Goal: Use online tool/utility: Utilize a website feature to perform a specific function

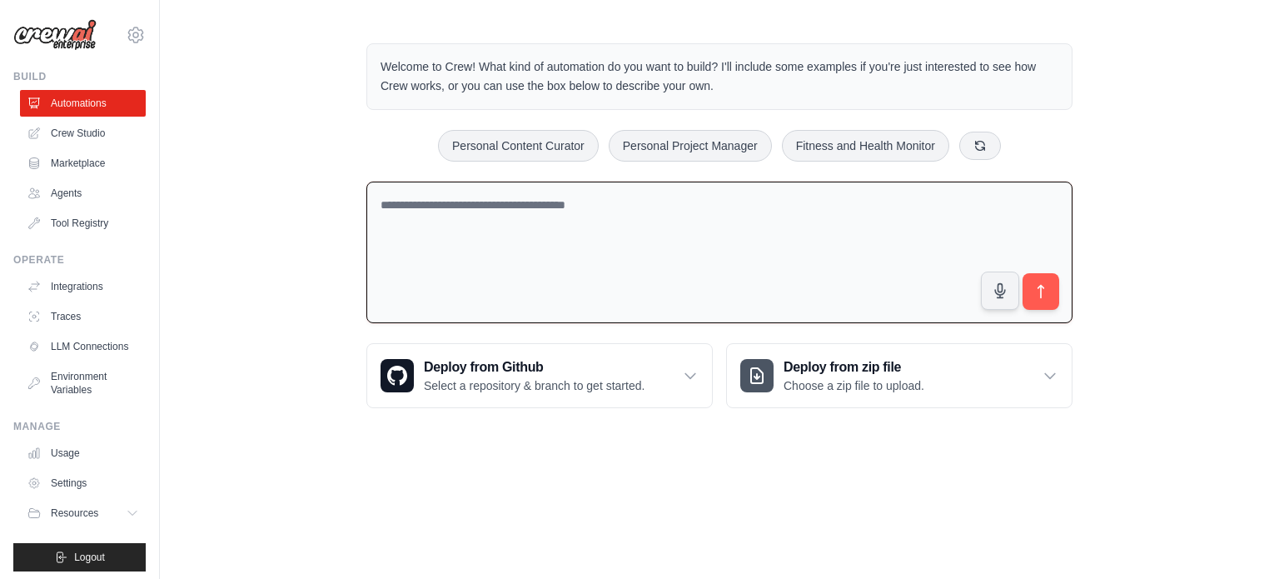
click at [679, 218] on textarea at bounding box center [719, 253] width 706 height 142
paste textarea "**********"
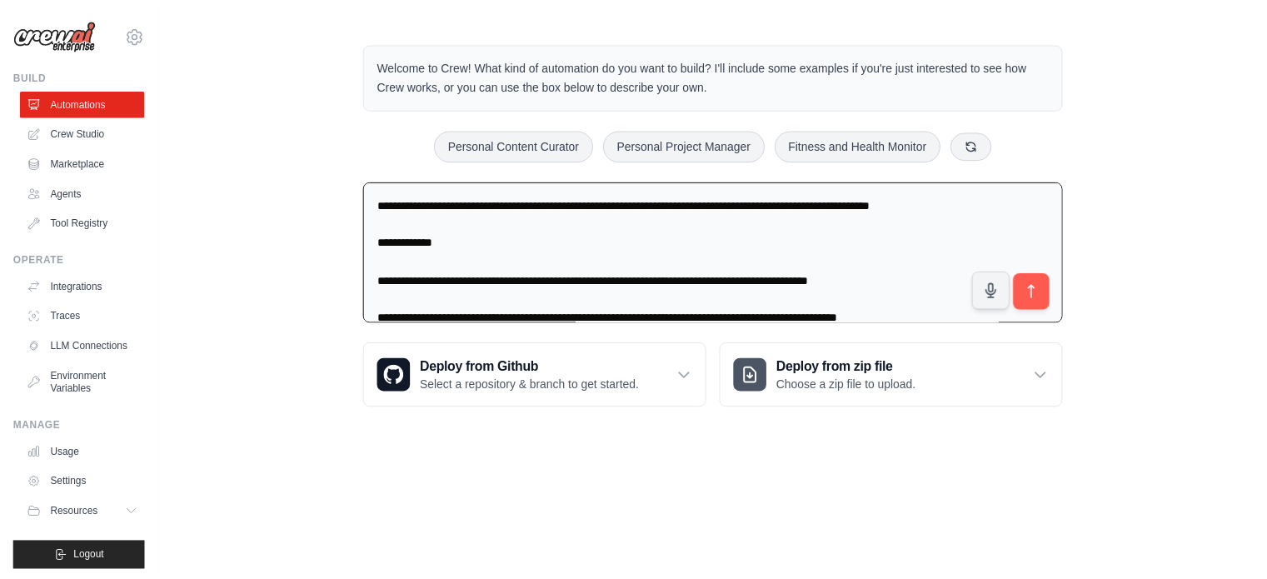
scroll to position [685, 0]
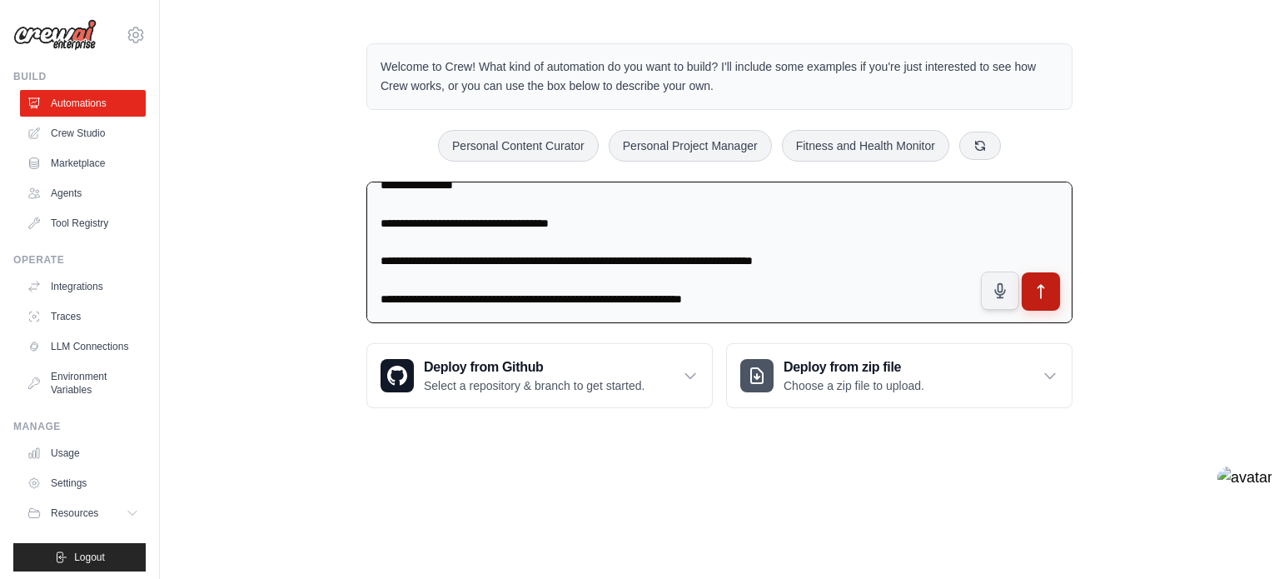
click at [1044, 284] on icon "submit" at bounding box center [1041, 290] width 17 height 17
click at [740, 272] on textarea at bounding box center [719, 253] width 706 height 142
click at [823, 367] on h3 "Deploy from zip file" at bounding box center [854, 367] width 141 height 20
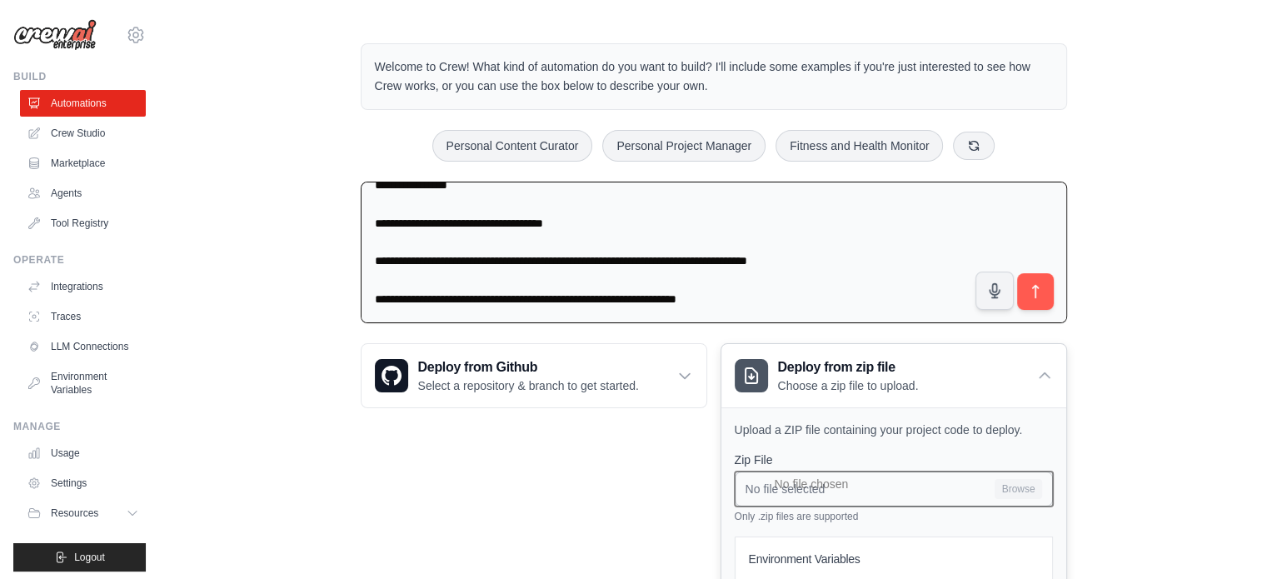
click at [914, 481] on input "No file selected Browse" at bounding box center [893, 488] width 318 height 35
click at [1166, 289] on div "Welcome to Crew! What kind of automation do you want to build? I'll include som…" at bounding box center [713, 389] width 1107 height 744
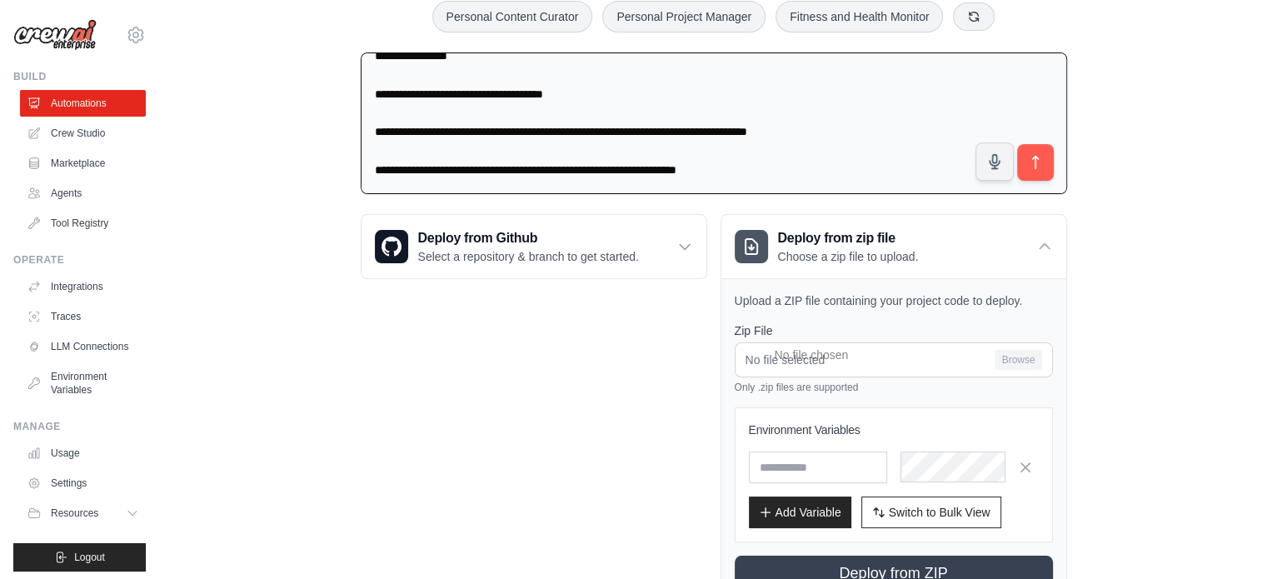
scroll to position [0, 0]
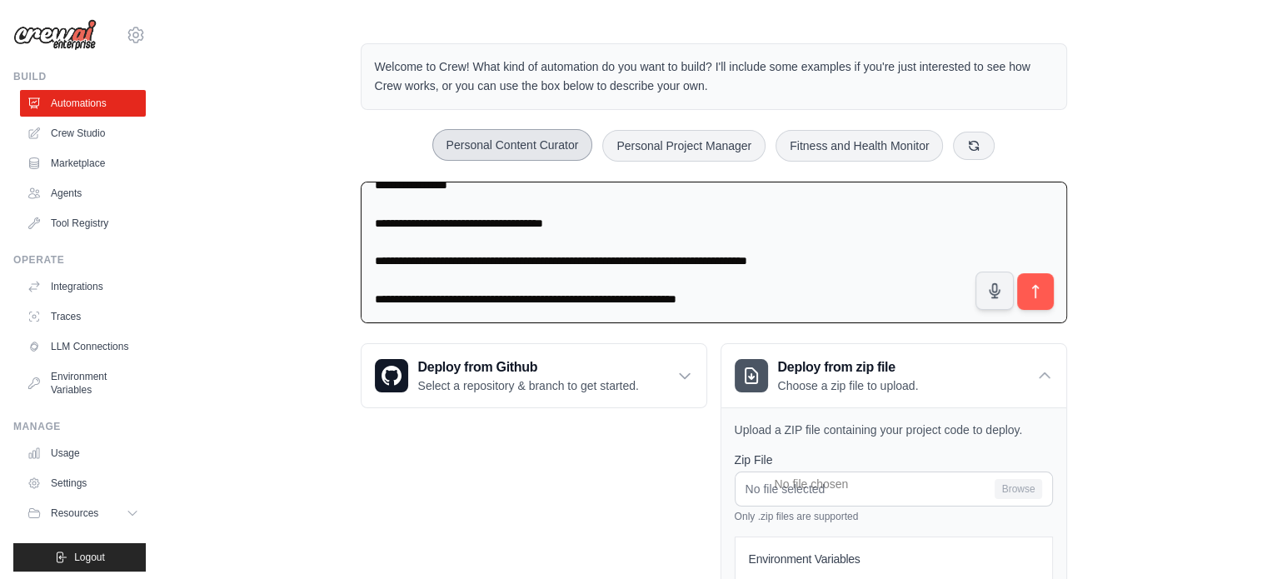
click at [504, 136] on button "Personal Content Curator" at bounding box center [512, 145] width 161 height 32
type textarea "**********"
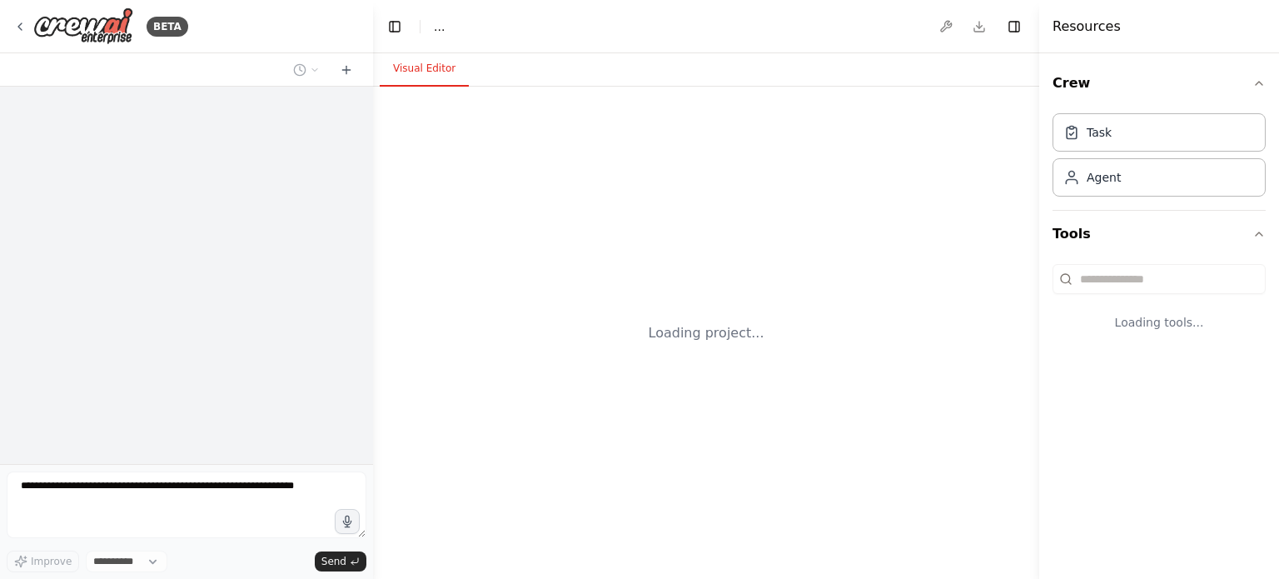
select select "****"
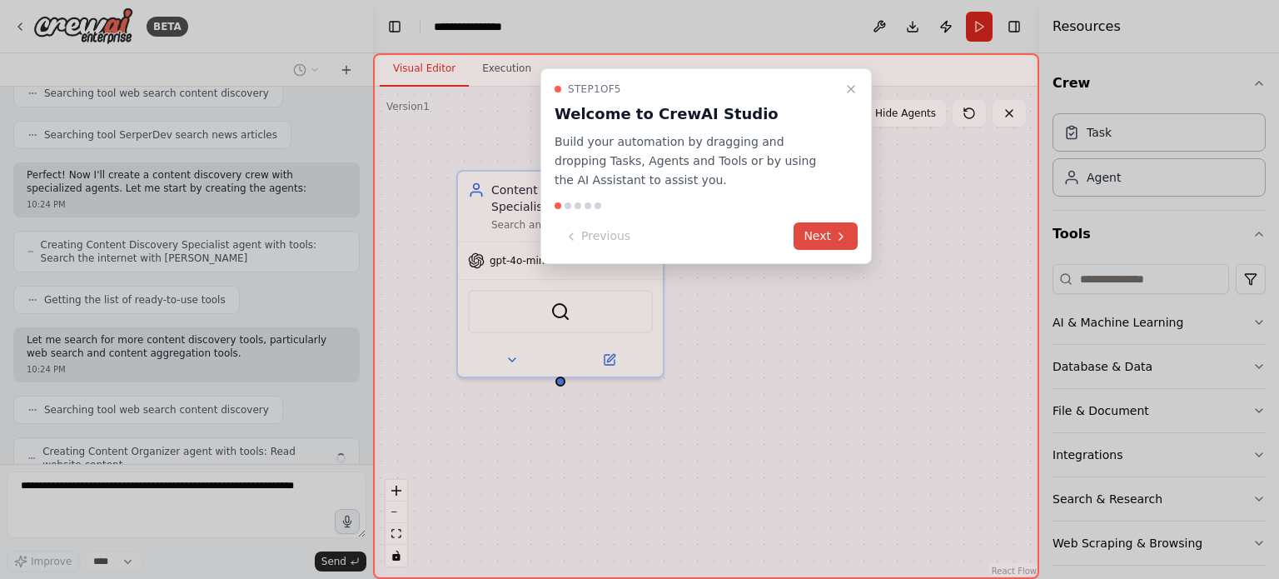
scroll to position [404, 0]
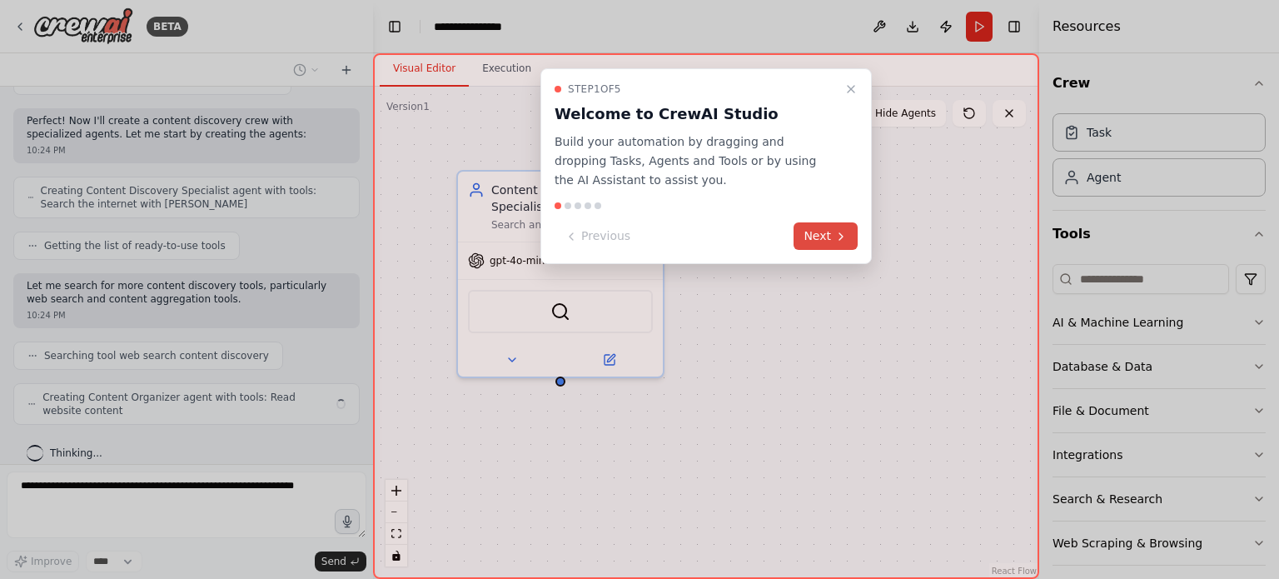
click at [846, 242] on icon at bounding box center [840, 236] width 13 height 13
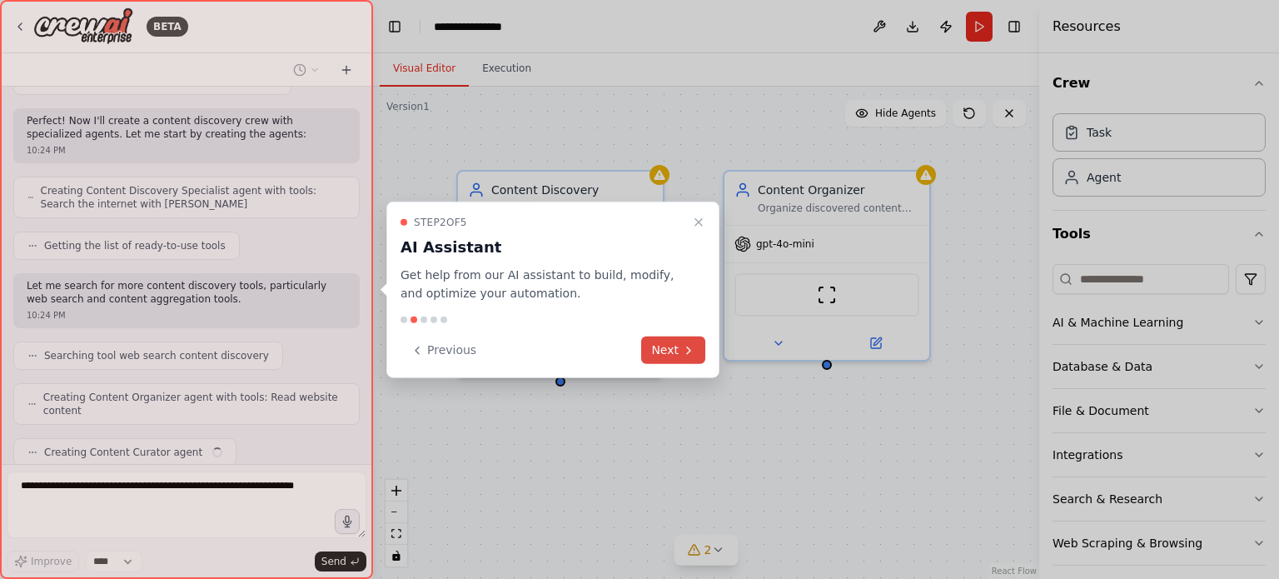
scroll to position [446, 0]
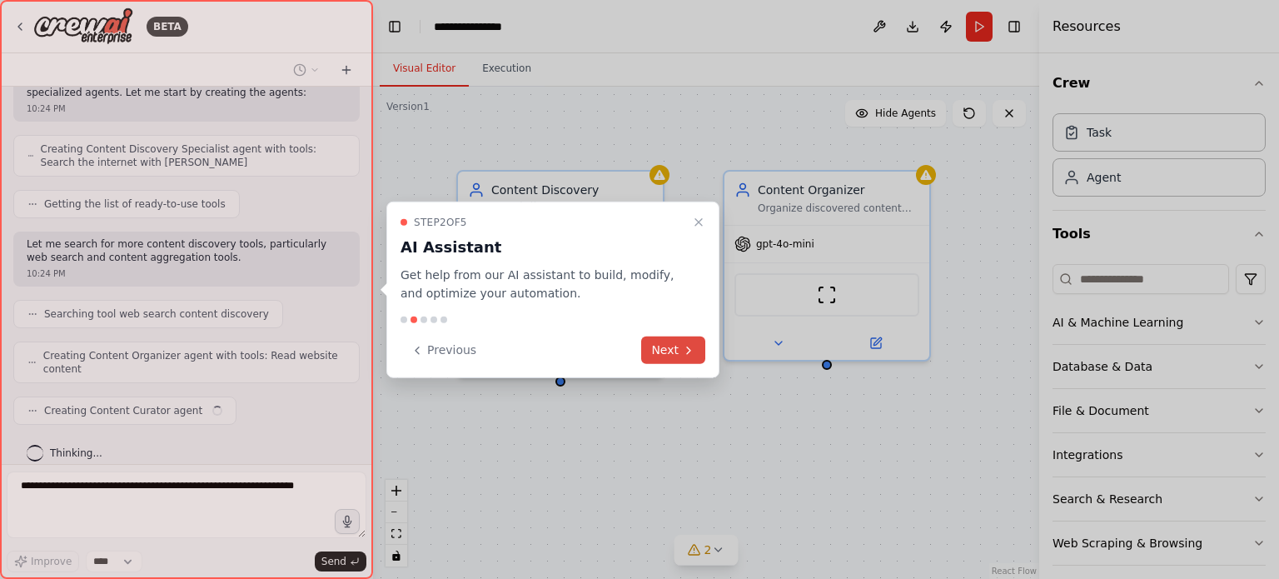
click at [675, 344] on button "Next" at bounding box center [673, 349] width 64 height 27
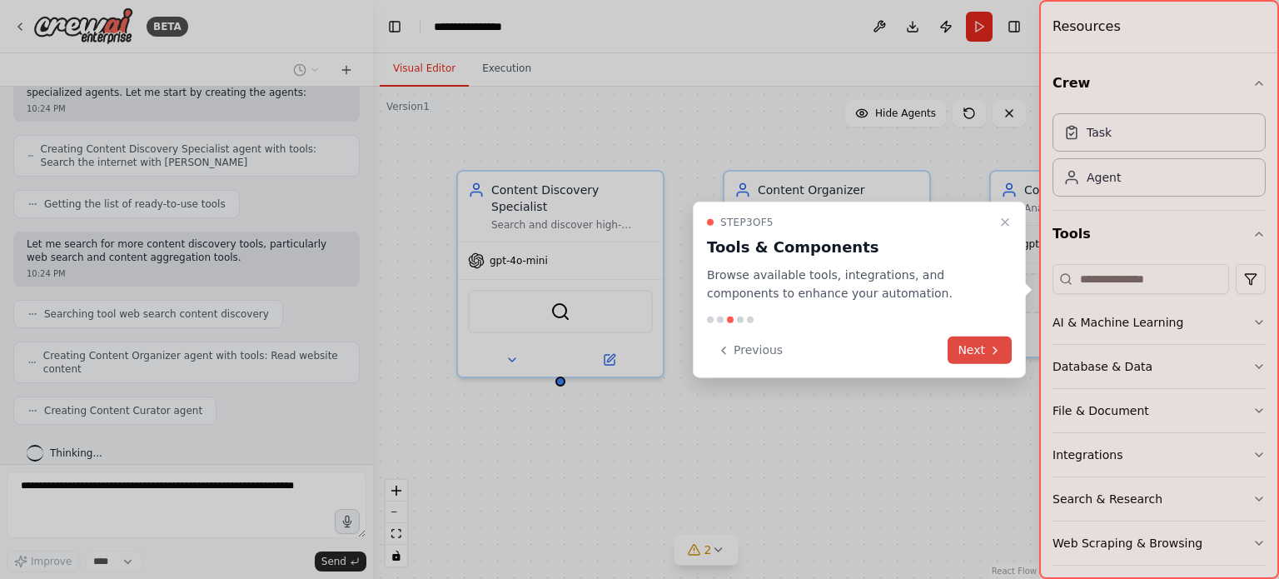
click at [974, 350] on button "Next" at bounding box center [980, 349] width 64 height 27
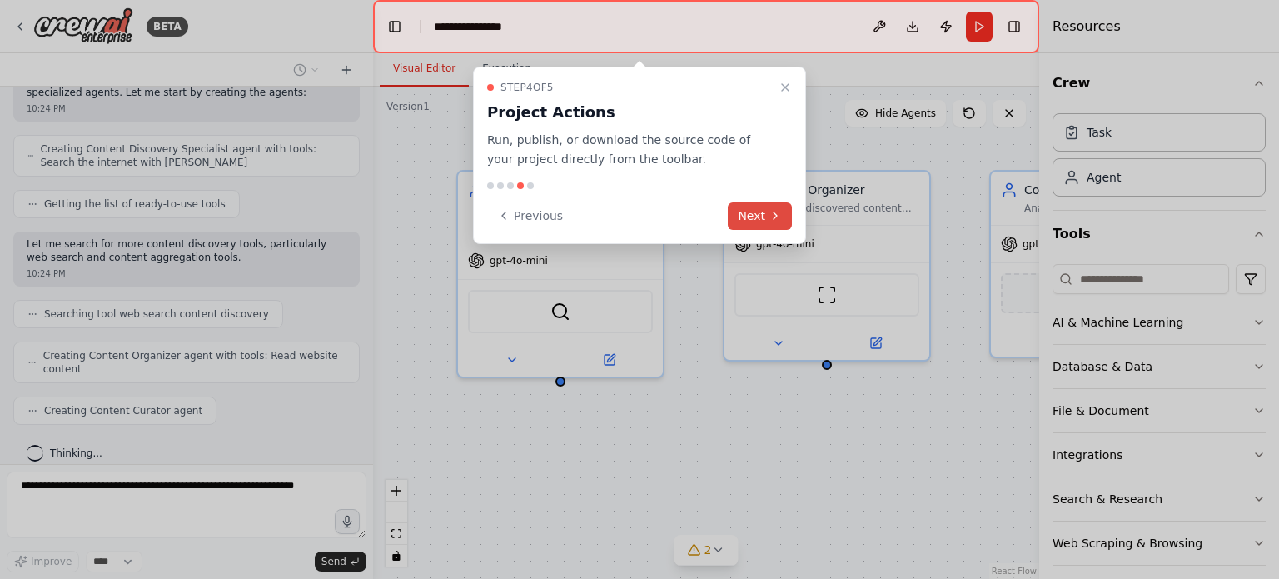
click at [766, 214] on button "Next" at bounding box center [760, 215] width 64 height 27
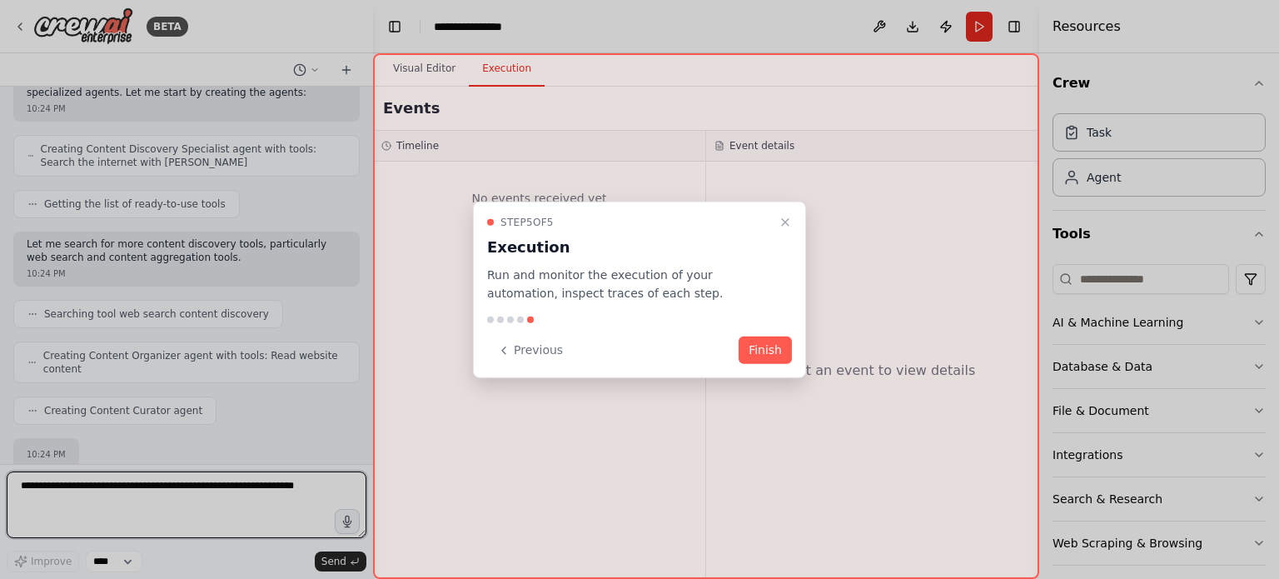
scroll to position [458, 0]
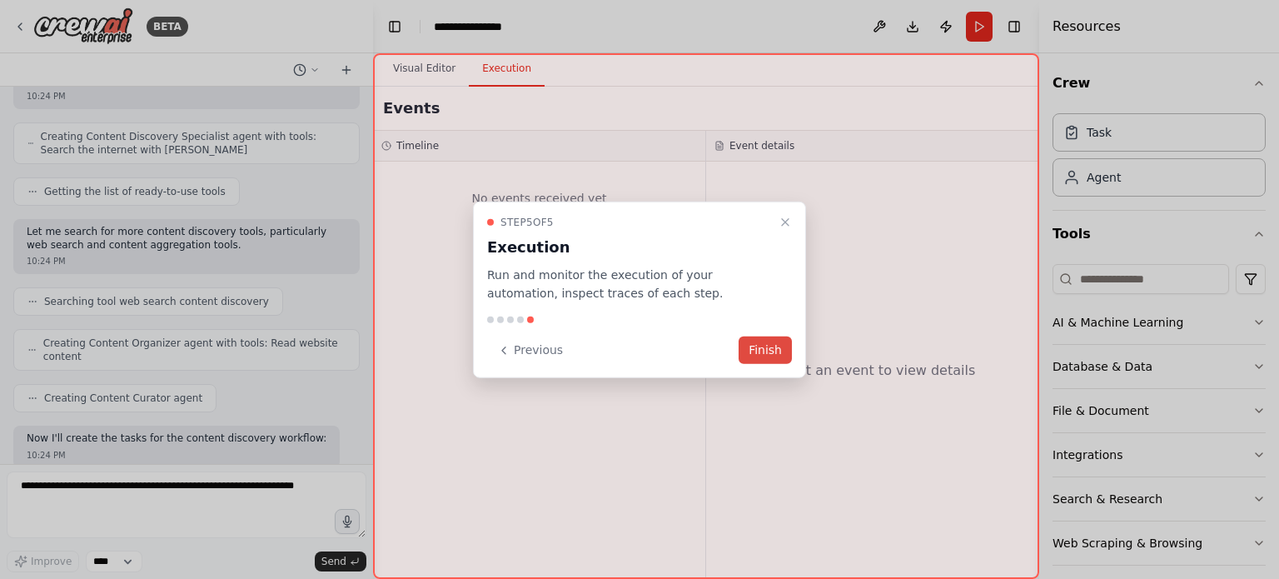
click at [762, 353] on button "Finish" at bounding box center [765, 349] width 53 height 27
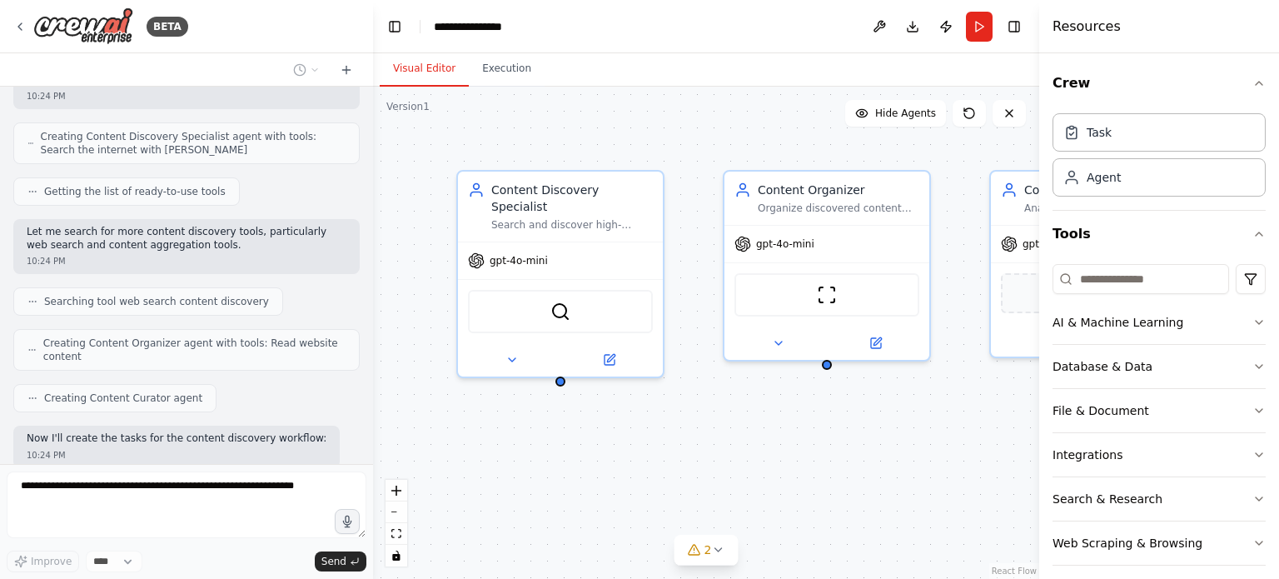
scroll to position [543, 0]
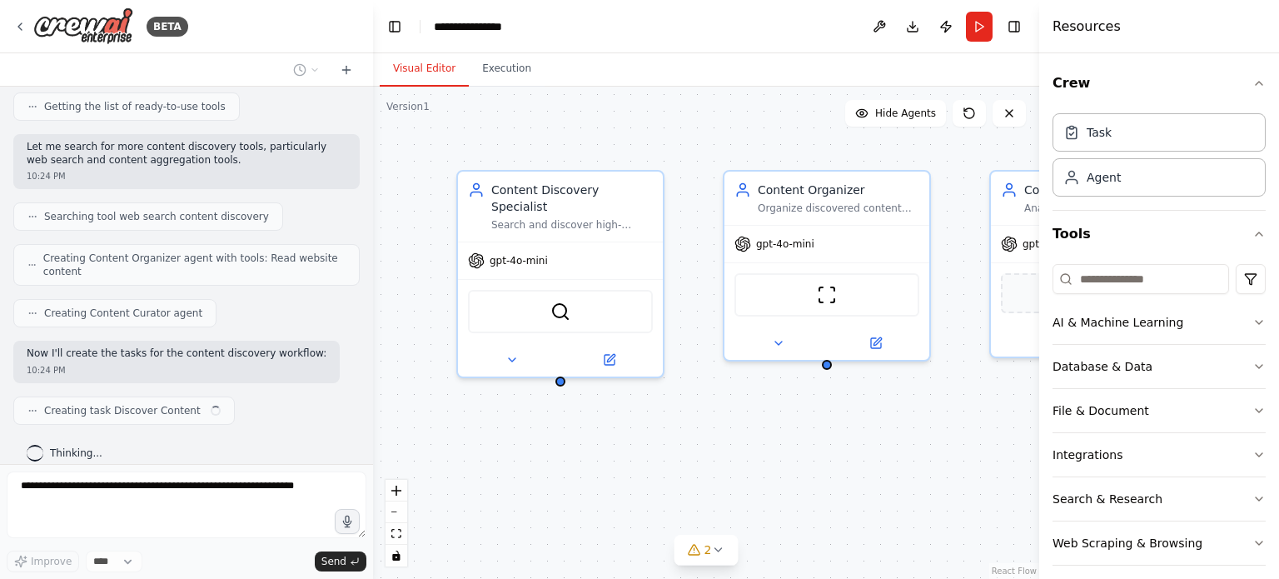
click at [762, 353] on div at bounding box center [826, 342] width 205 height 33
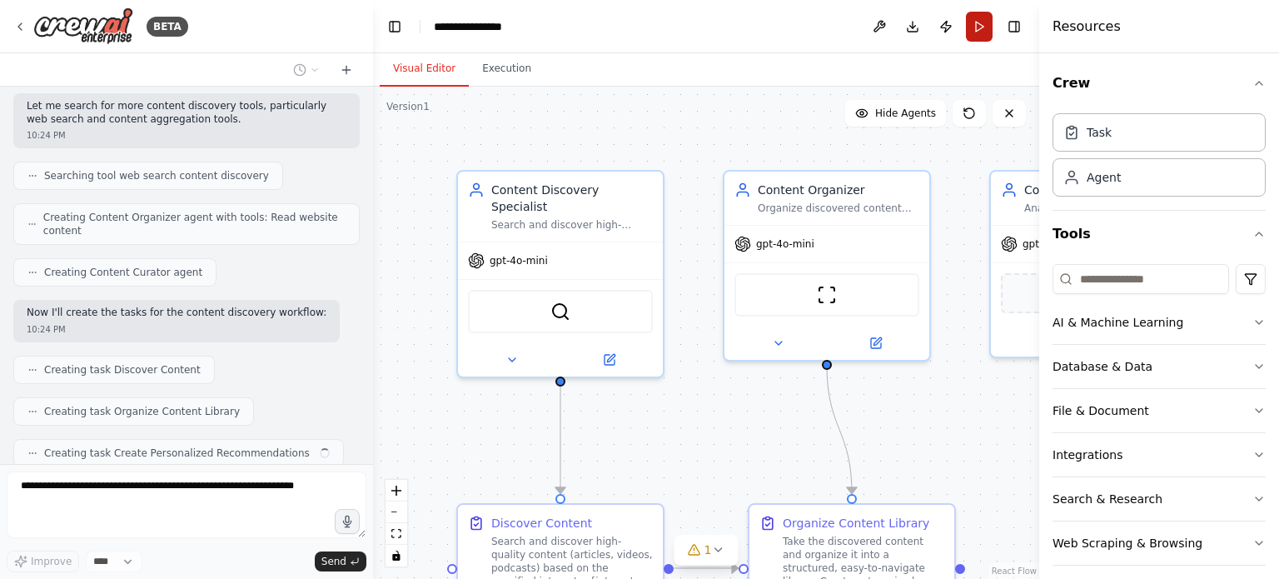
scroll to position [625, 0]
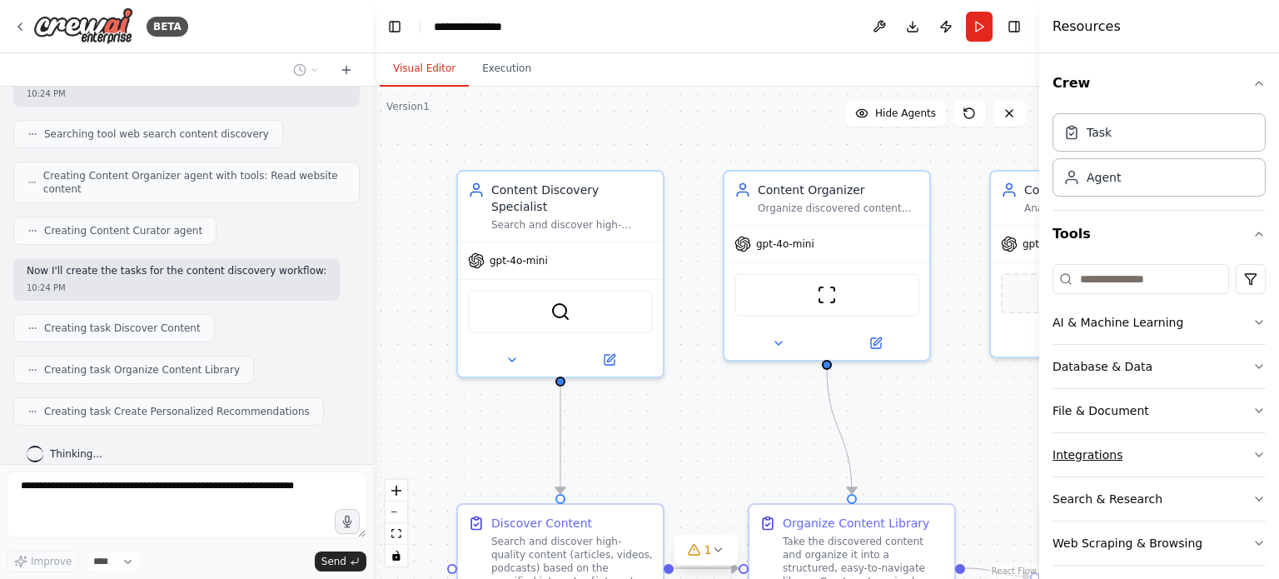
click at [1187, 441] on button "Integrations" at bounding box center [1159, 454] width 213 height 43
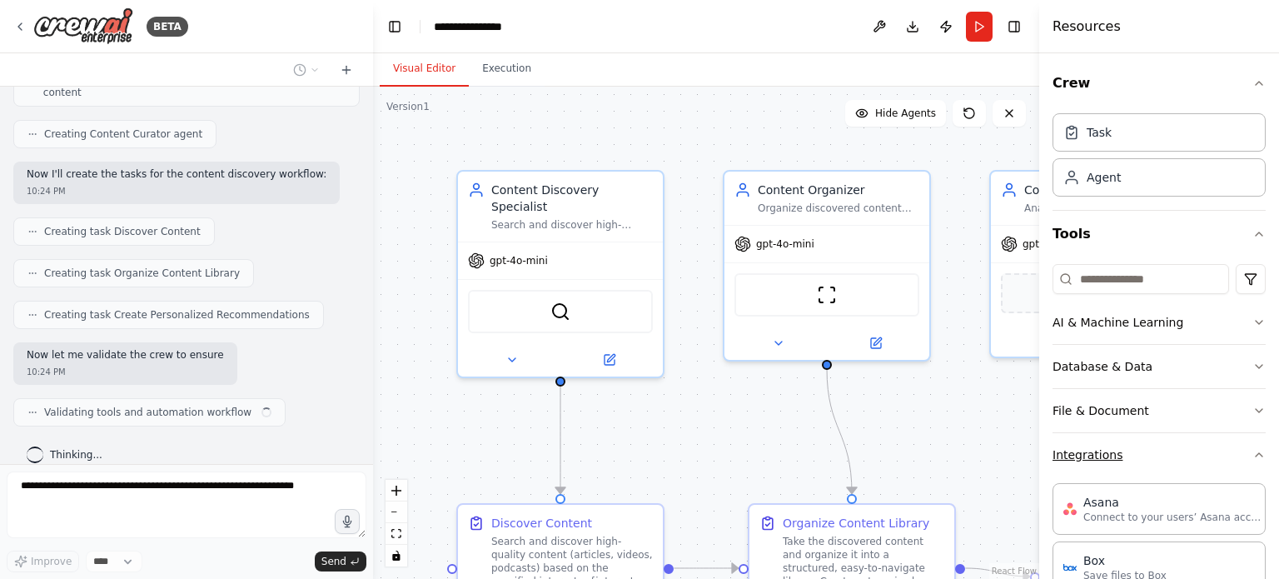
scroll to position [734, 0]
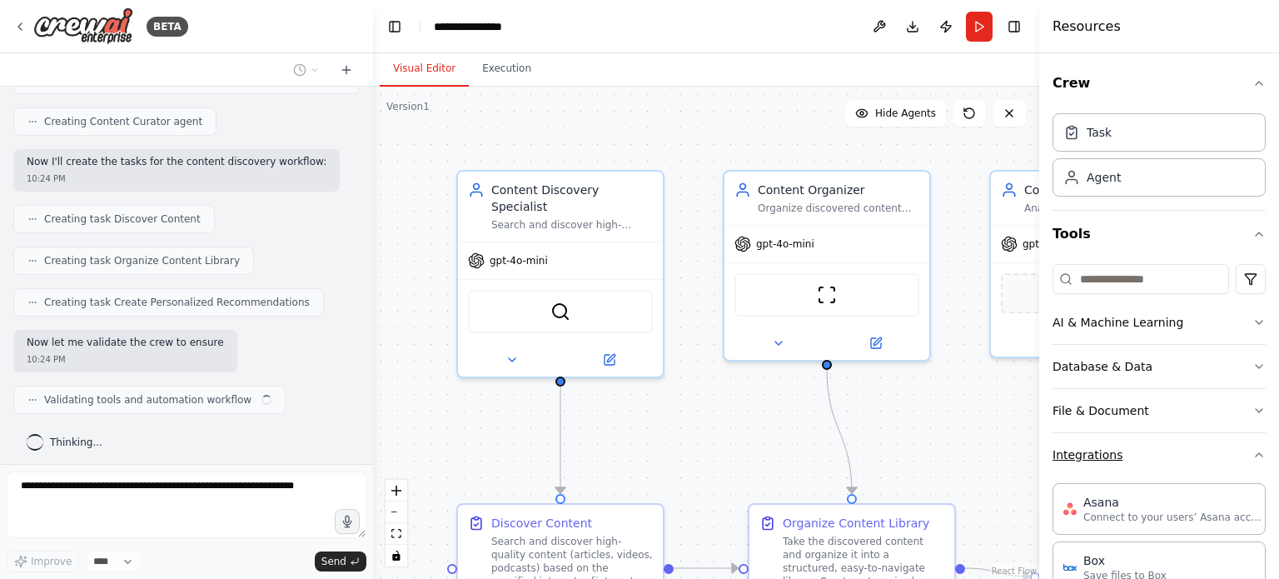
click at [1187, 441] on button "Integrations" at bounding box center [1159, 454] width 213 height 43
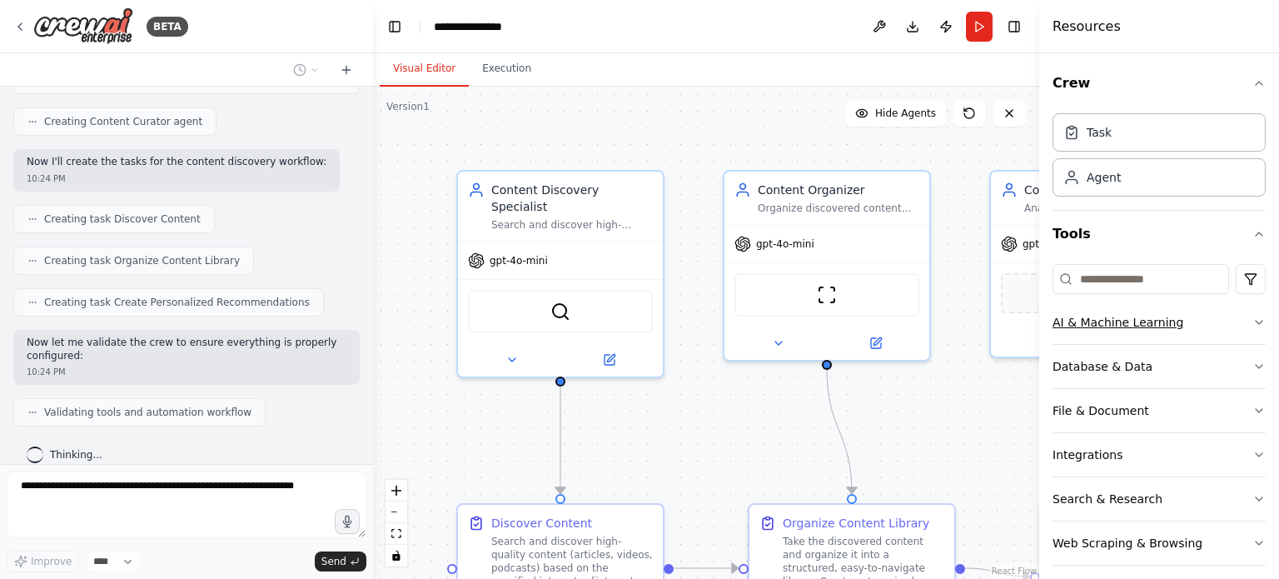
click at [1143, 321] on button "AI & Machine Learning" at bounding box center [1159, 322] width 213 height 43
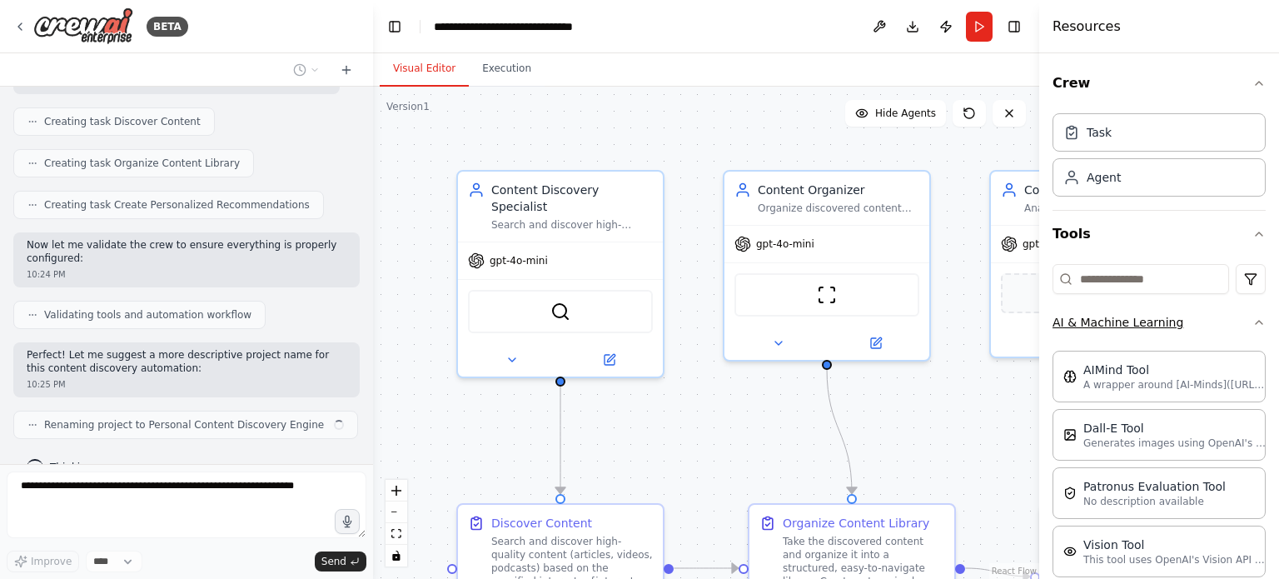
scroll to position [844, 0]
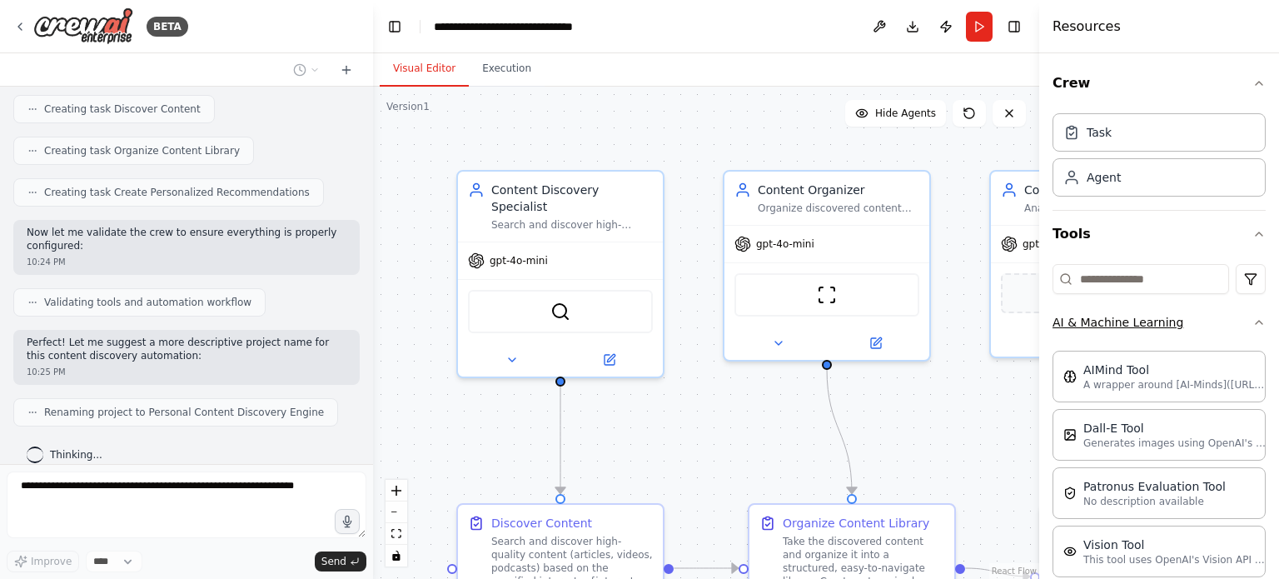
click at [1143, 321] on button "AI & Machine Learning" at bounding box center [1159, 322] width 213 height 43
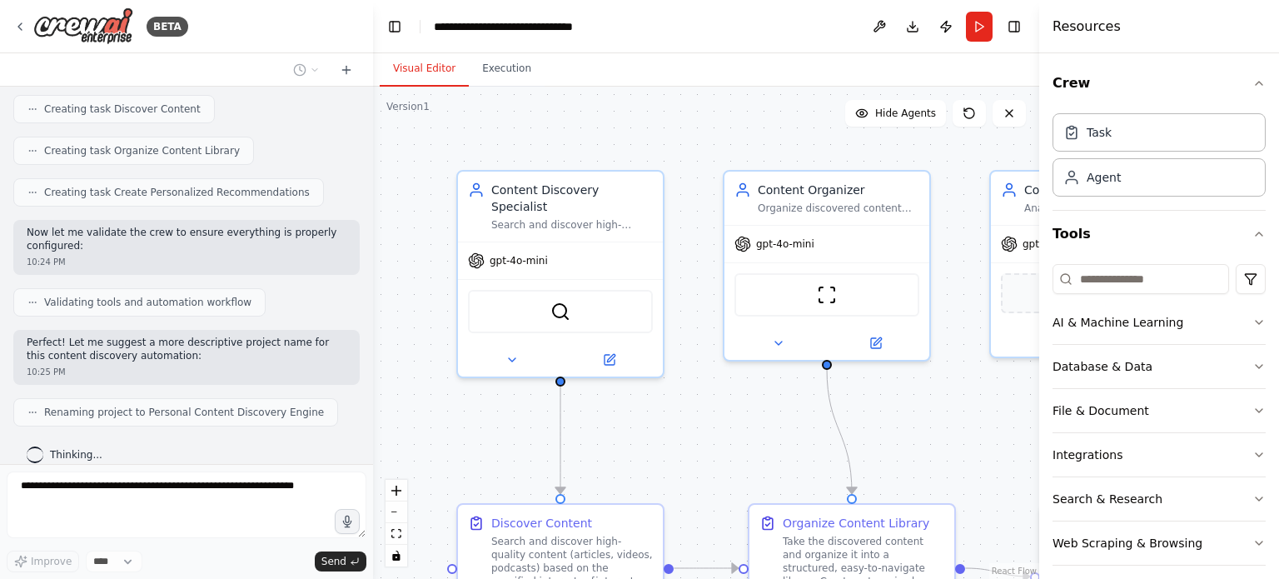
click at [981, 482] on div ".deletable-edge-delete-btn { width: 20px; height: 20px; border: 0px solid #ffff…" at bounding box center [706, 333] width 666 height 492
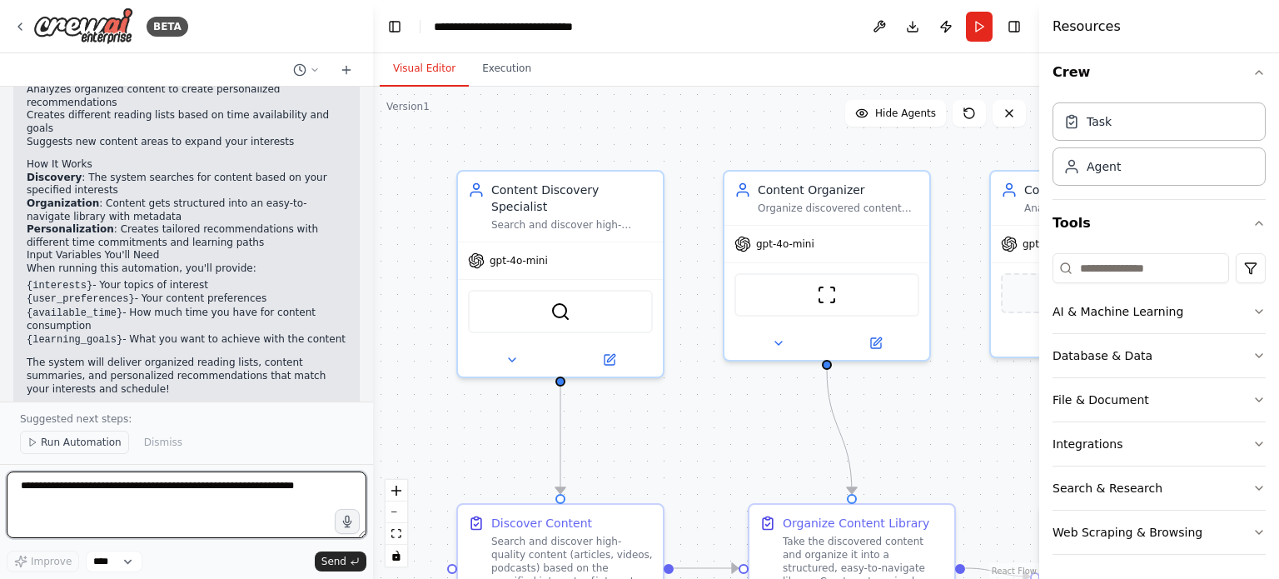
scroll to position [1449, 0]
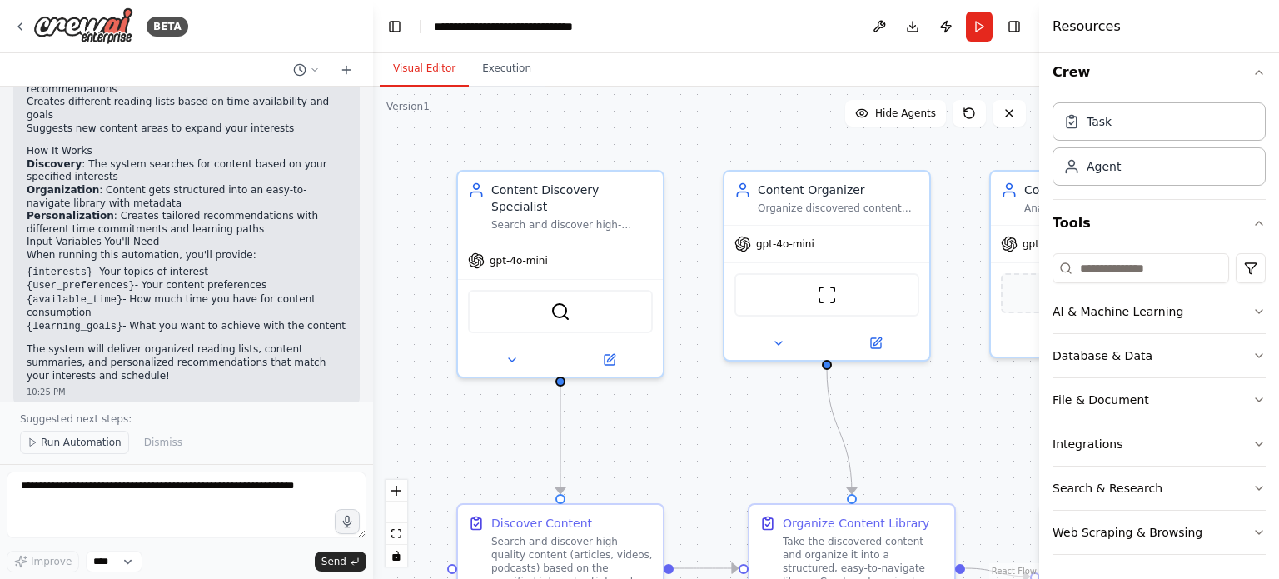
click at [84, 451] on button "Run Automation" at bounding box center [74, 442] width 109 height 23
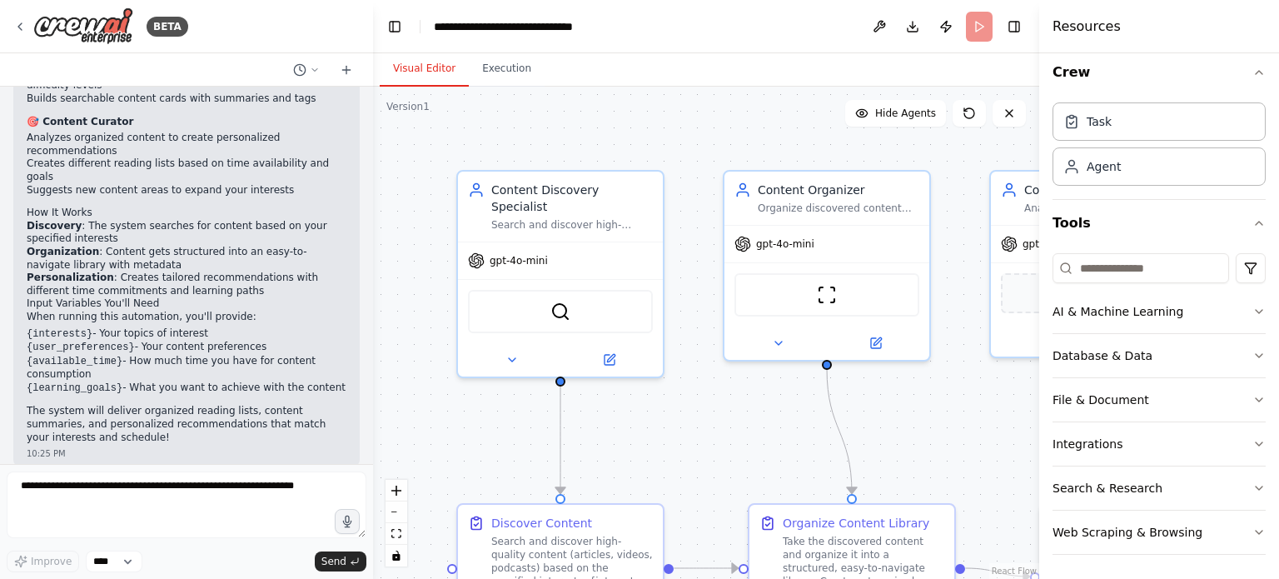
click at [983, 17] on header "**********" at bounding box center [706, 26] width 666 height 53
click at [967, 33] on header "**********" at bounding box center [706, 26] width 666 height 53
click at [912, 26] on button "Download" at bounding box center [912, 27] width 27 height 30
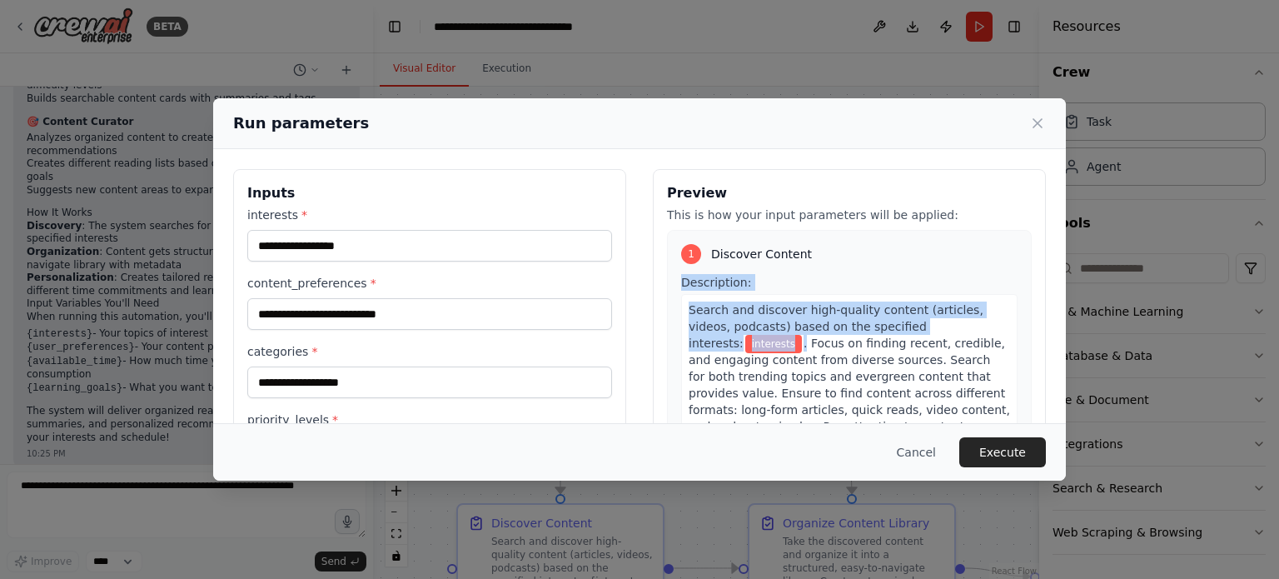
drag, startPoint x: 1023, startPoint y: 259, endPoint x: 1008, endPoint y: 322, distance: 64.9
click at [1008, 322] on div "Preview This is how your input parameters will be applied: 1 Discover Content D…" at bounding box center [849, 495] width 393 height 653
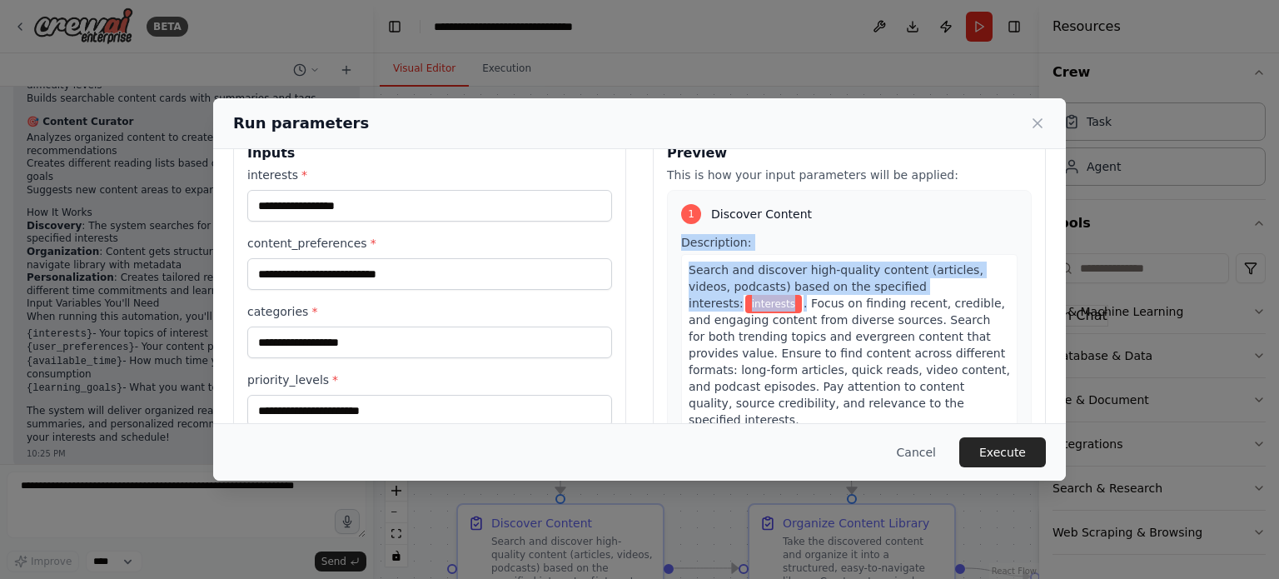
scroll to position [0, 0]
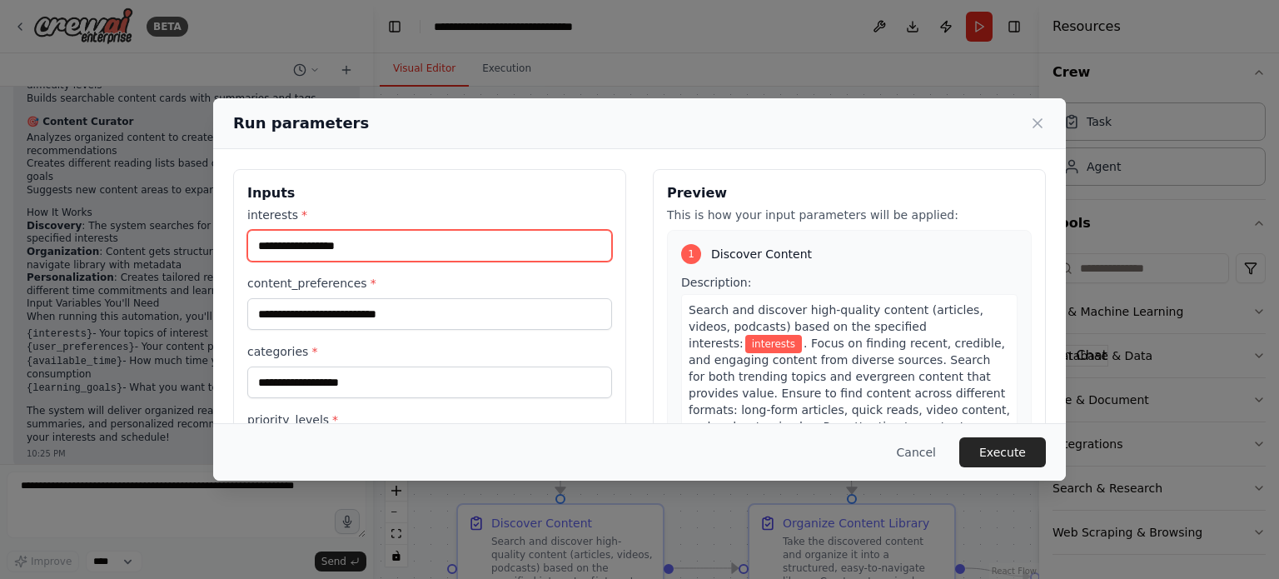
click at [465, 240] on input "interests *" at bounding box center [429, 246] width 365 height 32
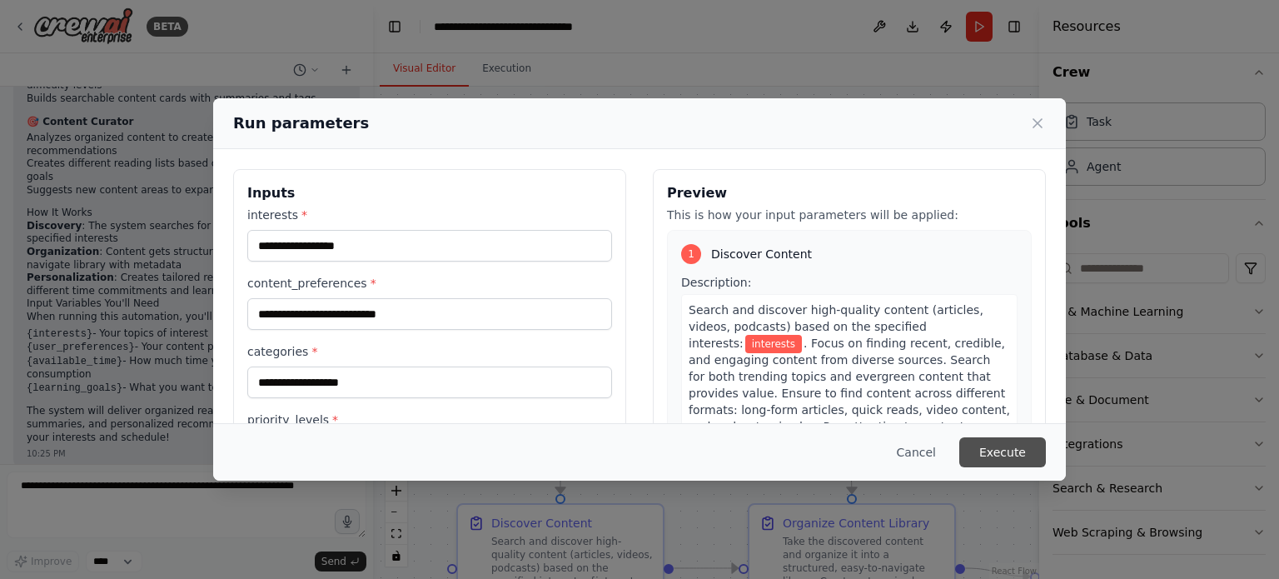
click at [974, 449] on button "Execute" at bounding box center [1002, 452] width 87 height 30
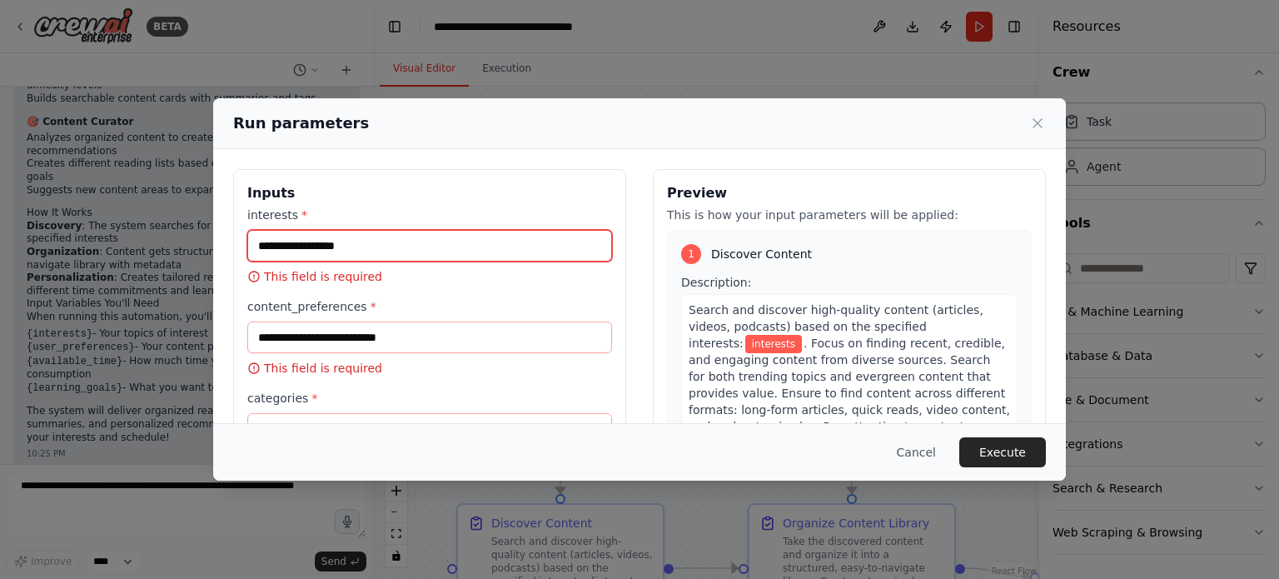
click at [521, 234] on input "interests *" at bounding box center [429, 246] width 365 height 32
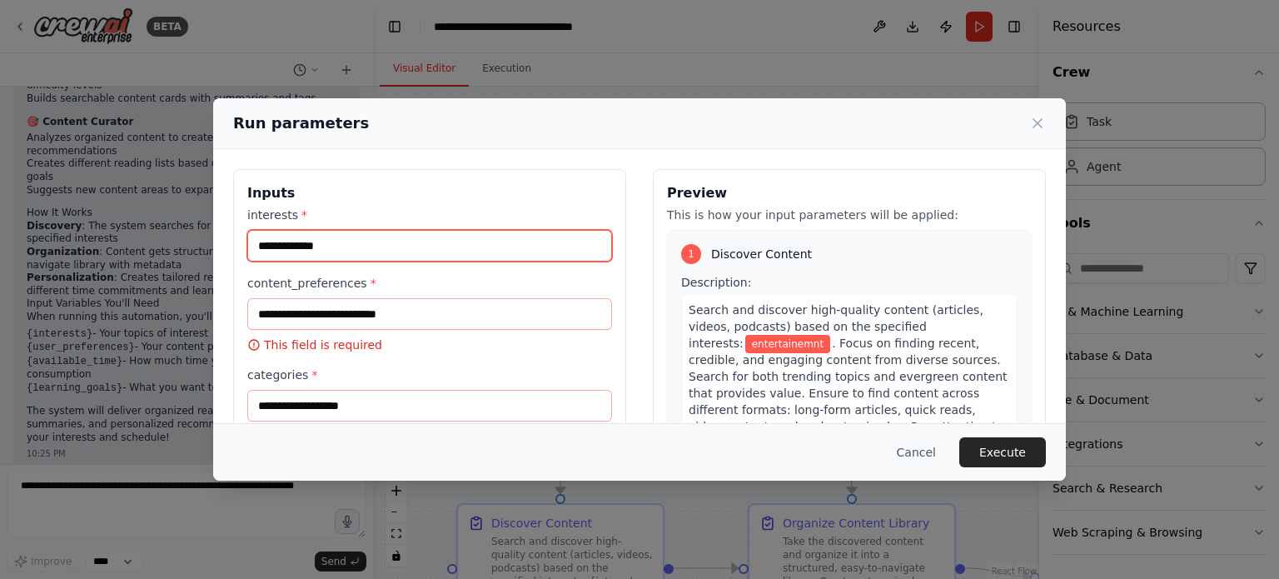
type input "**********"
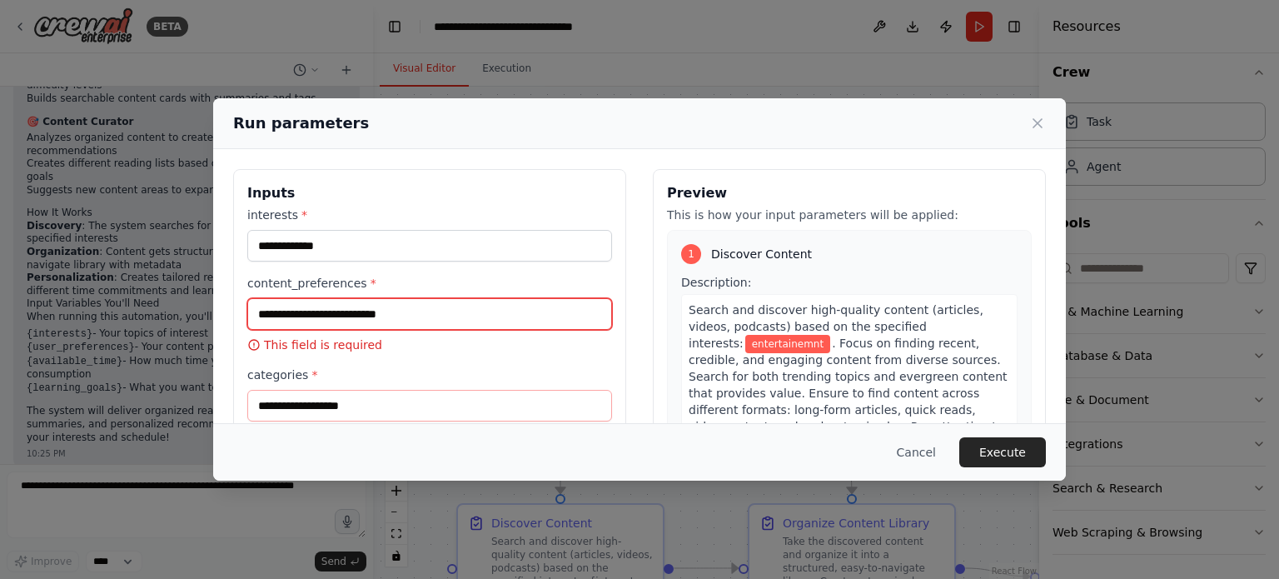
click at [521, 306] on input "content_preferences *" at bounding box center [429, 314] width 365 height 32
type input "**********"
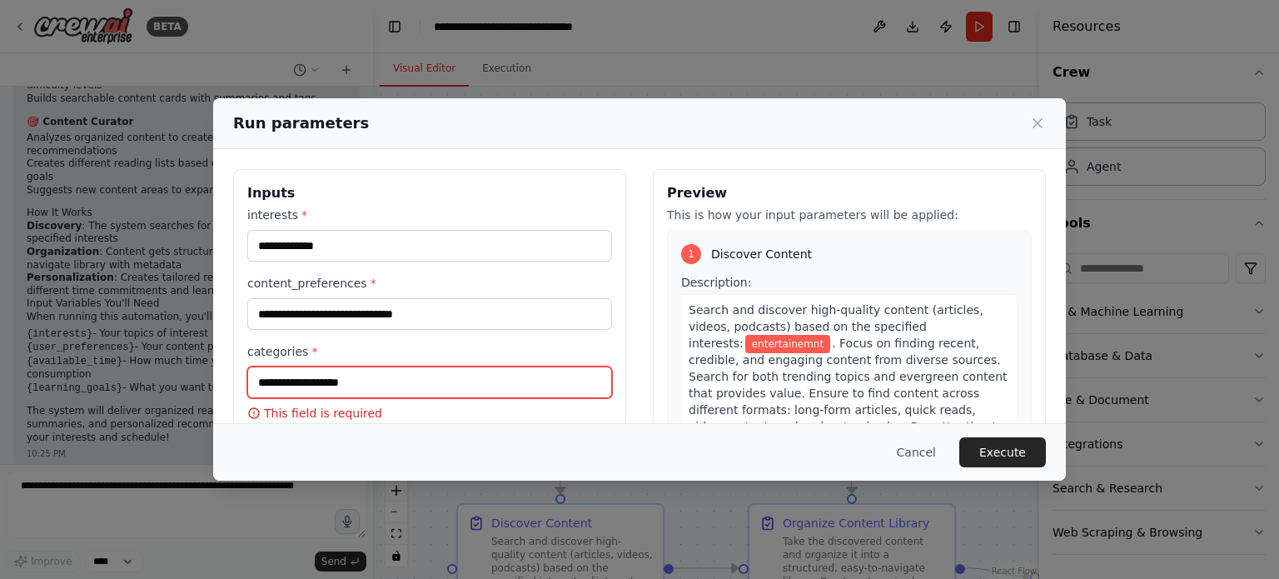
click at [472, 383] on input "categories *" at bounding box center [429, 382] width 365 height 32
click at [335, 376] on input "categories *" at bounding box center [429, 382] width 365 height 32
click at [389, 359] on div "categories * This field is required" at bounding box center [429, 382] width 365 height 78
click at [410, 409] on p "This field is required" at bounding box center [429, 413] width 365 height 17
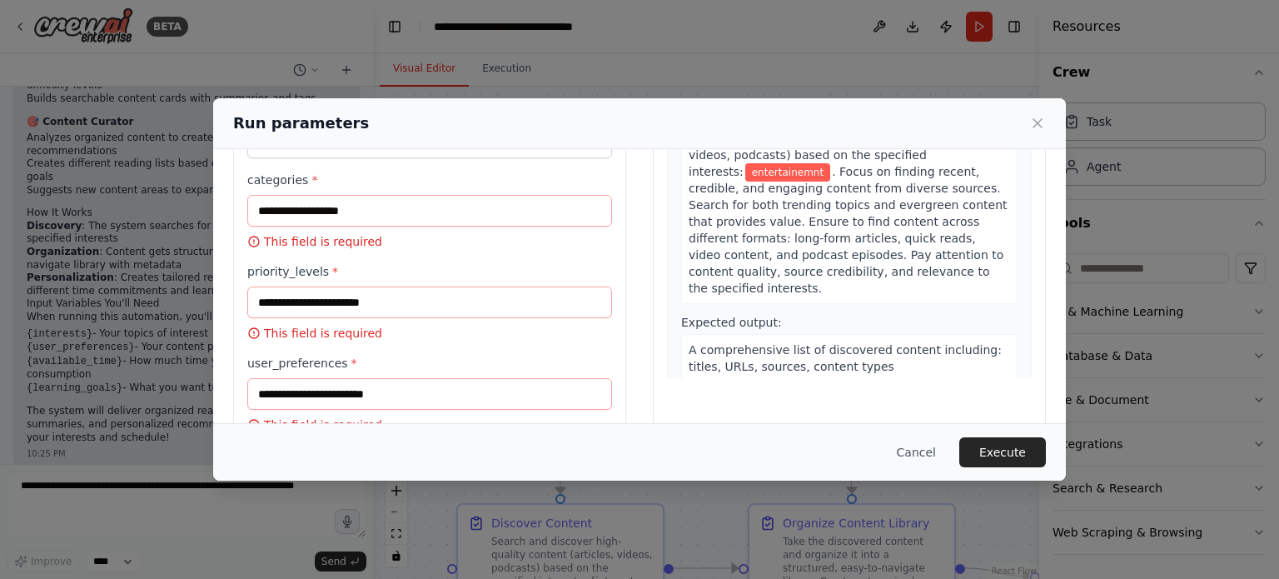
scroll to position [200, 0]
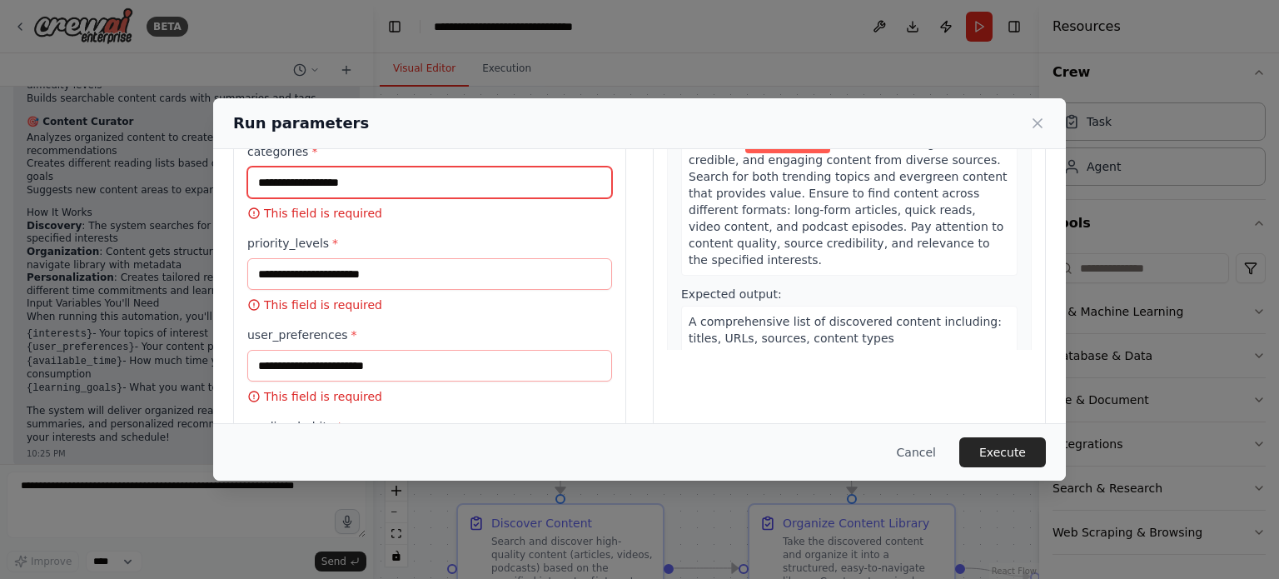
click at [327, 185] on input "categories *" at bounding box center [429, 183] width 365 height 32
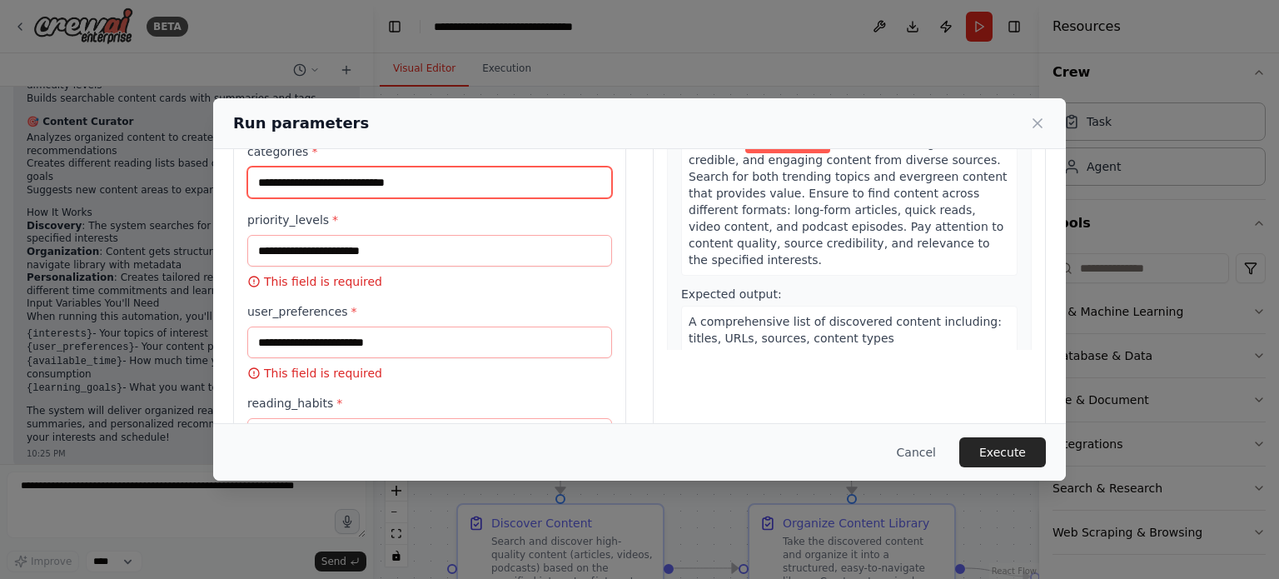
type input "**********"
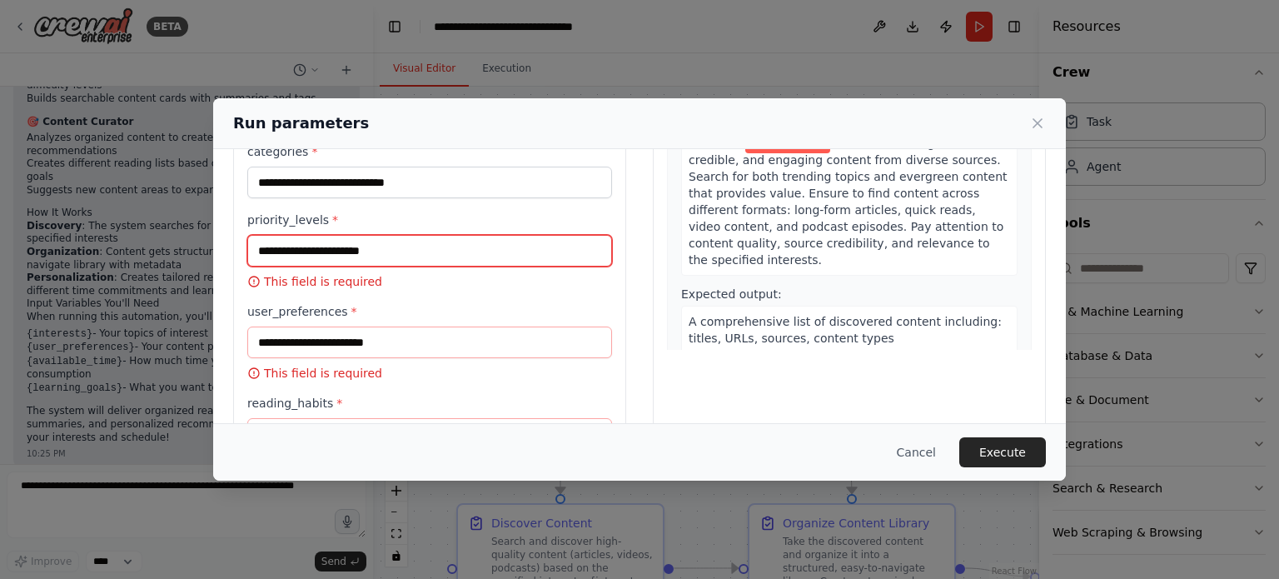
click at [316, 251] on input "priority_levels *" at bounding box center [429, 251] width 365 height 32
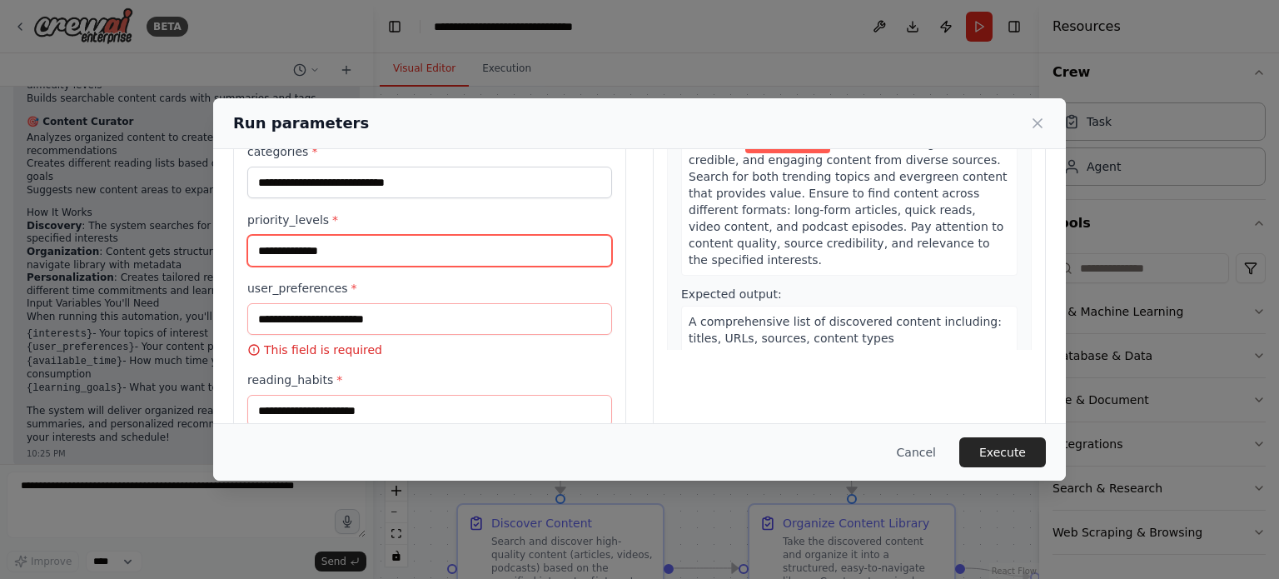
type input "**********"
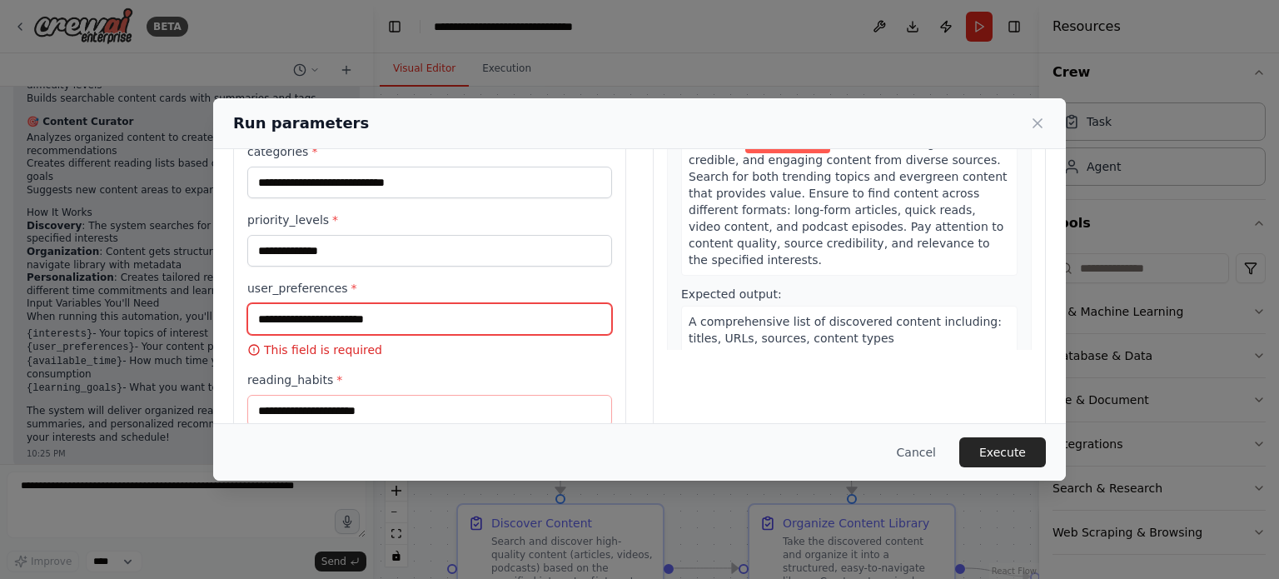
click at [340, 321] on input "user_preferences *" at bounding box center [429, 319] width 365 height 32
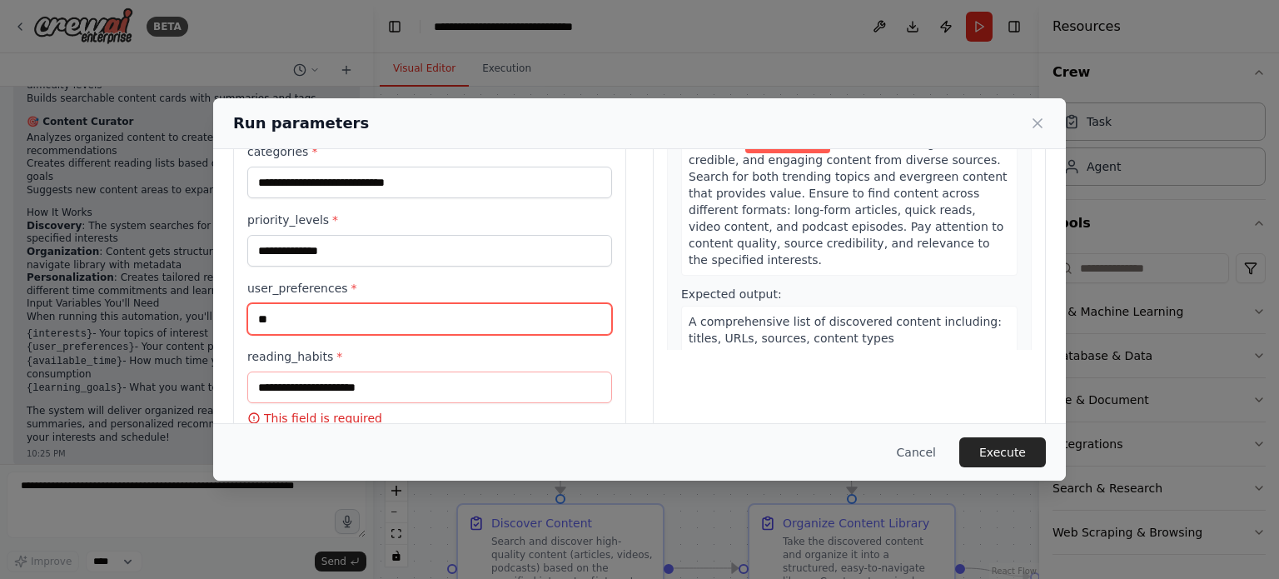
type input "*"
type input "**********"
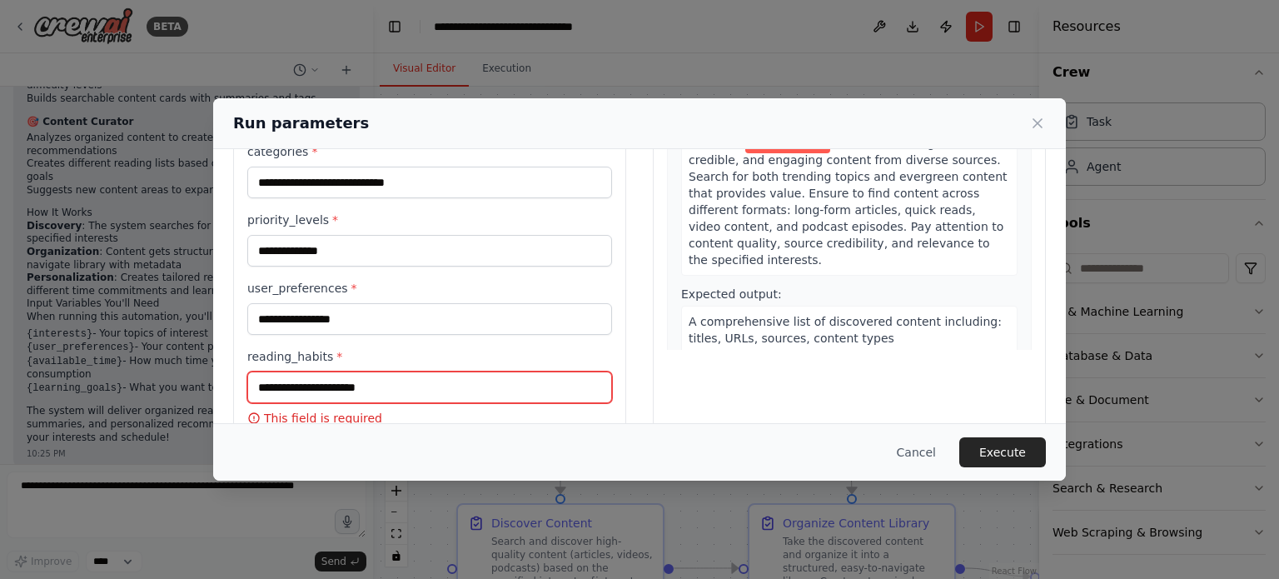
click at [351, 391] on input "reading_habits *" at bounding box center [429, 387] width 365 height 32
click at [402, 351] on label "reading_habits *" at bounding box center [429, 356] width 365 height 17
click at [402, 371] on input "reading_habits *" at bounding box center [429, 387] width 365 height 32
click at [376, 375] on input "reading_habits *" at bounding box center [429, 387] width 365 height 32
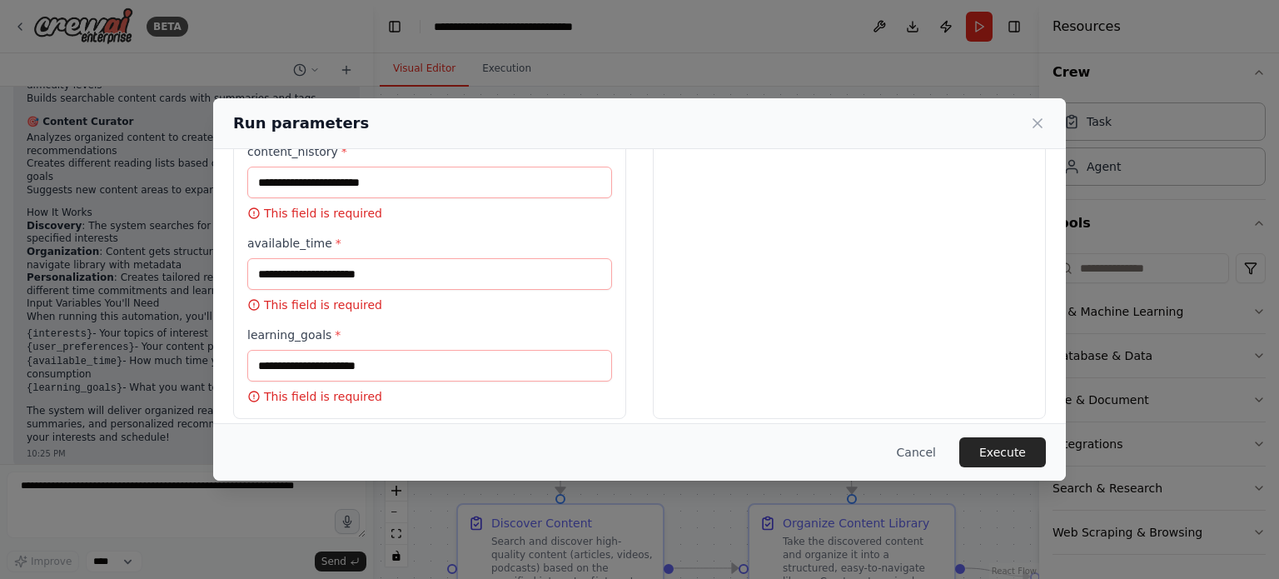
scroll to position [485, 0]
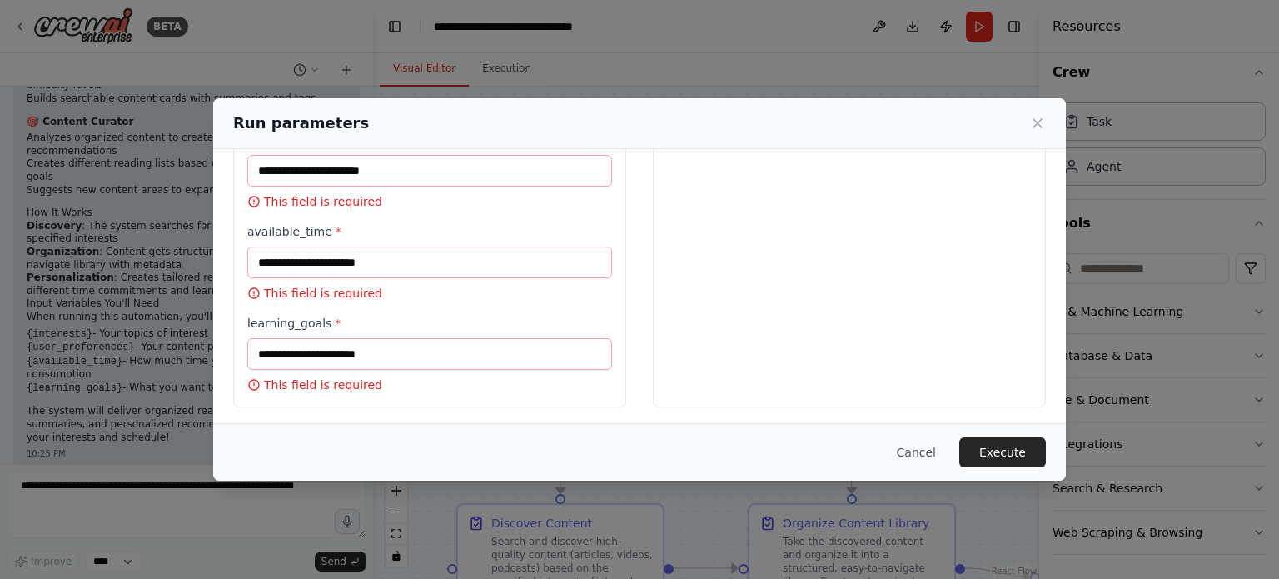
type input "**********"
click at [452, 270] on input "available_time *" at bounding box center [429, 262] width 365 height 32
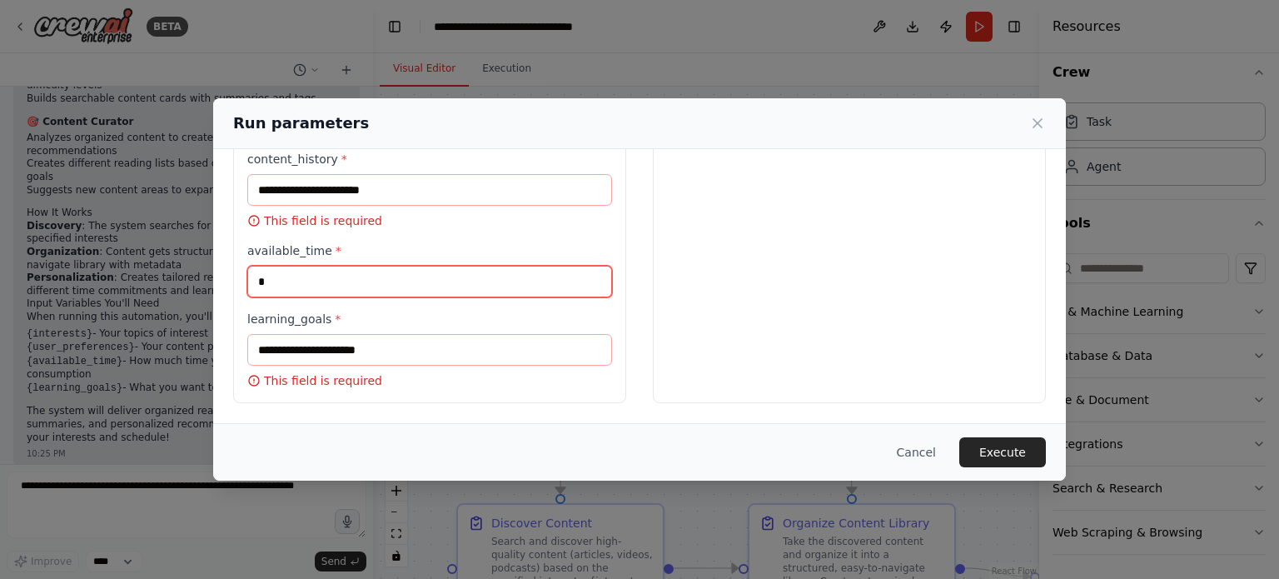
scroll to position [461, 0]
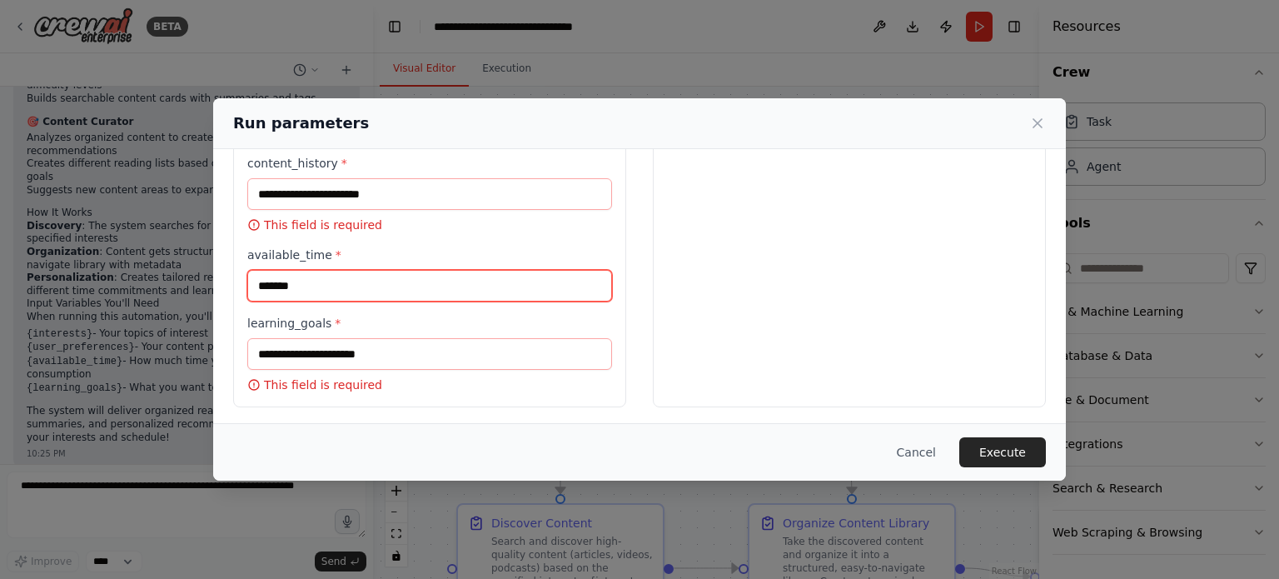
type input "*******"
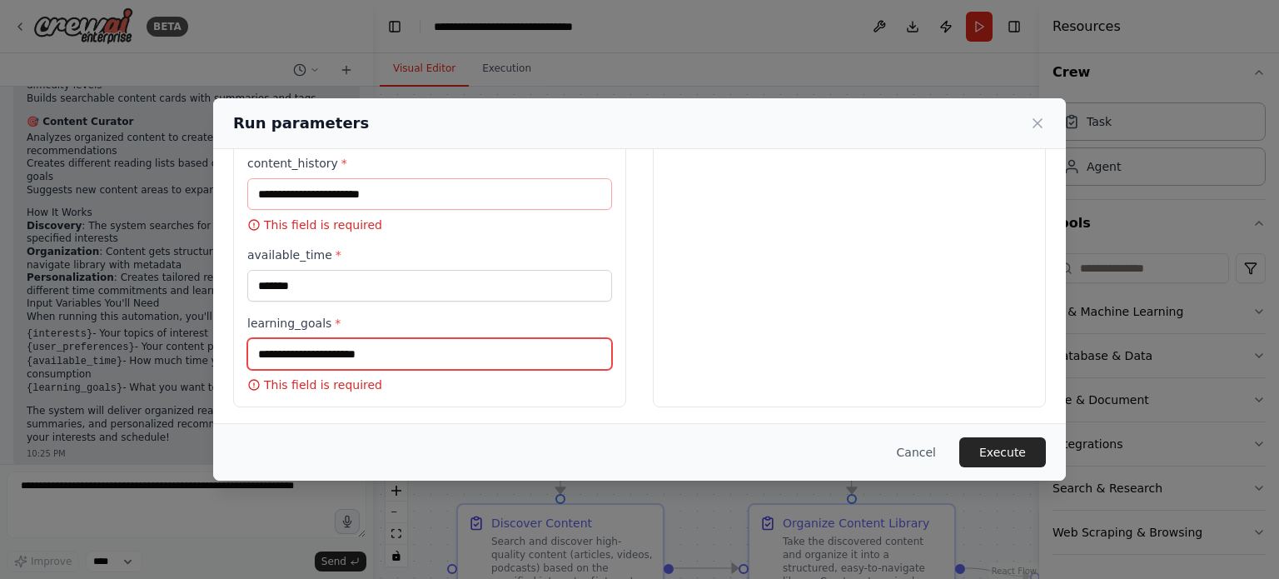
click at [423, 360] on input "learning_goals *" at bounding box center [429, 354] width 365 height 32
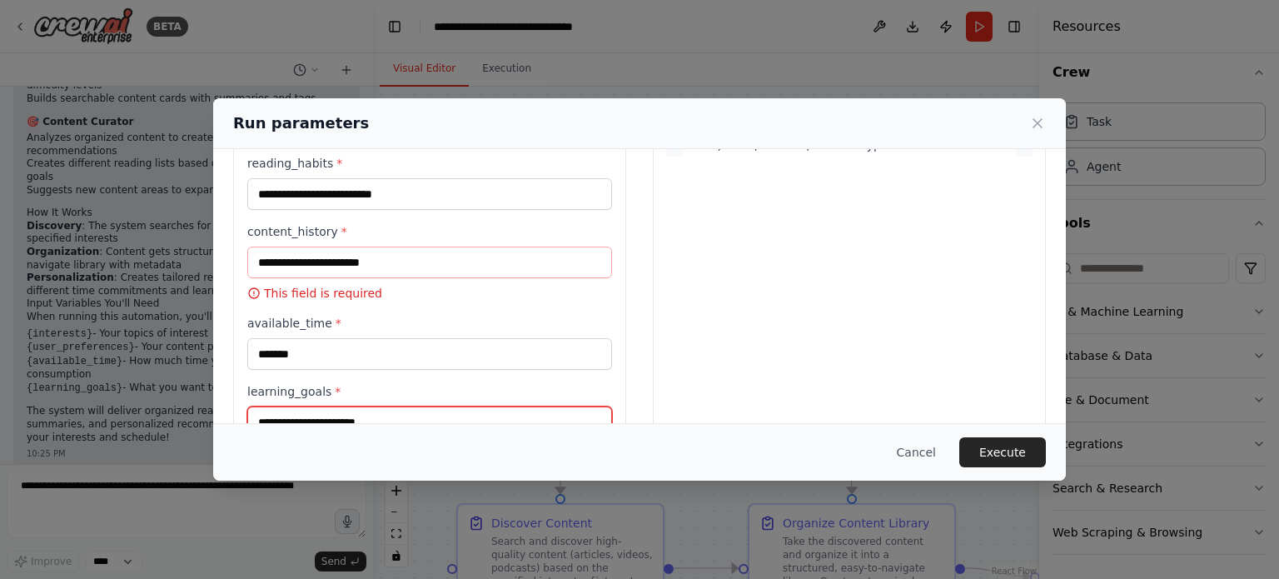
scroll to position [369, 0]
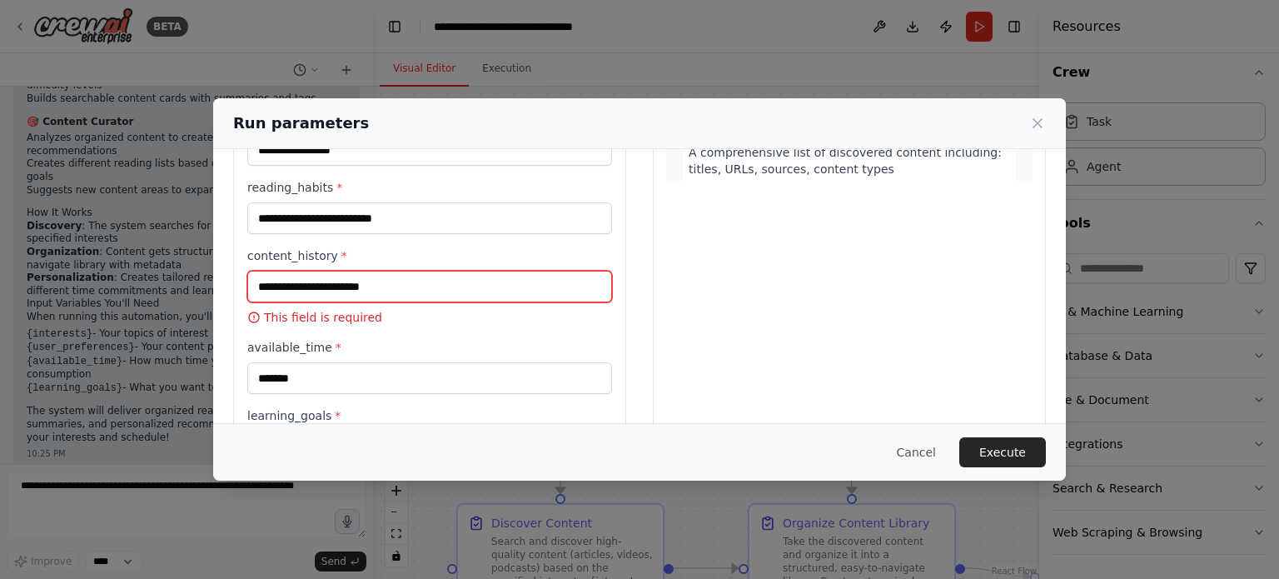
click at [459, 280] on input "content_history *" at bounding box center [429, 287] width 365 height 32
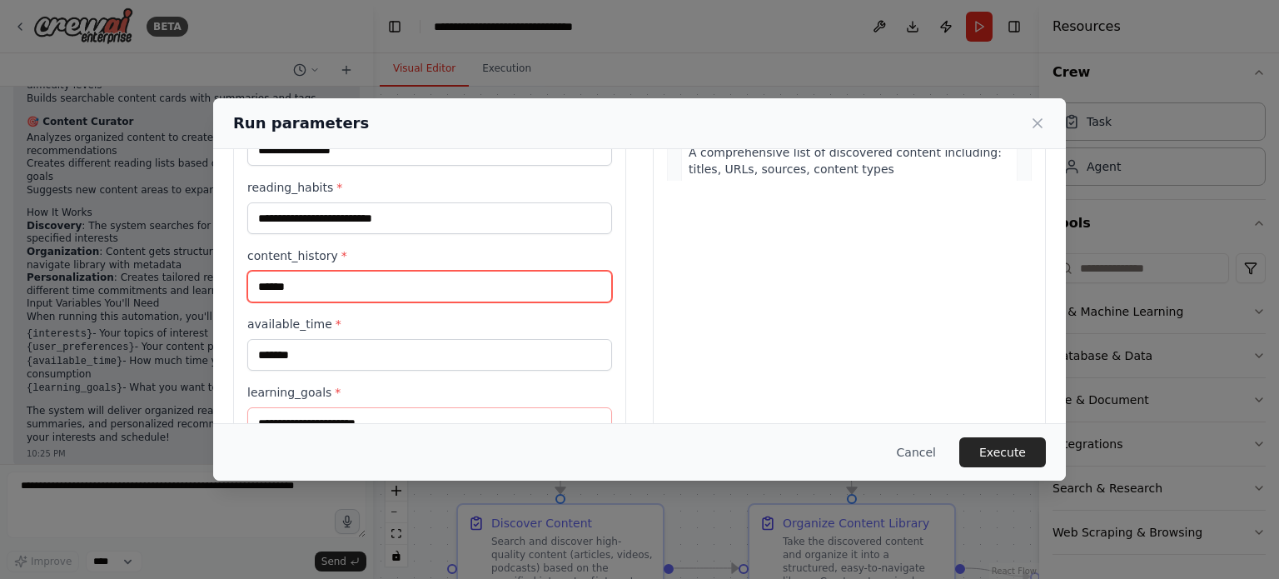
type input "******"
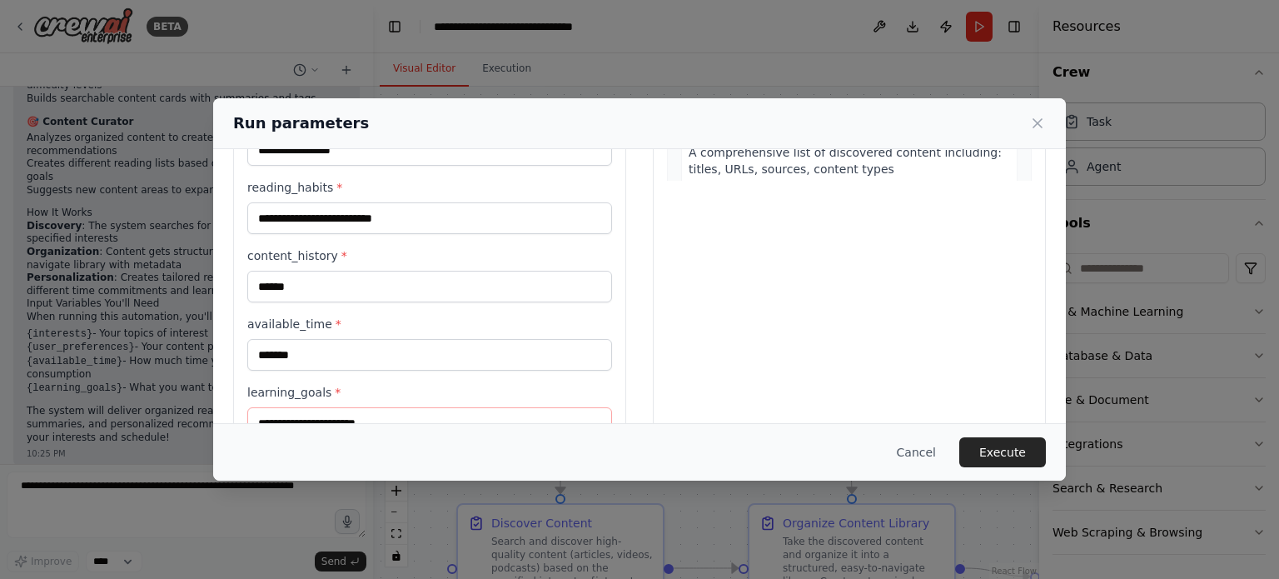
click at [456, 321] on label "available_time *" at bounding box center [429, 324] width 365 height 17
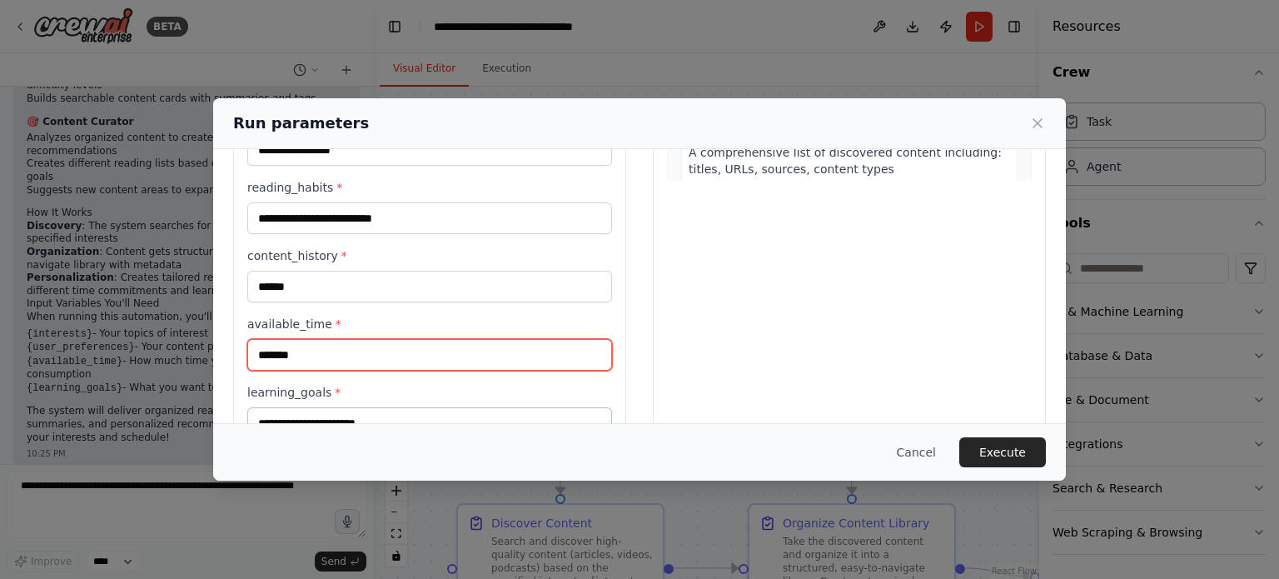
click at [456, 339] on input "*******" at bounding box center [429, 355] width 365 height 32
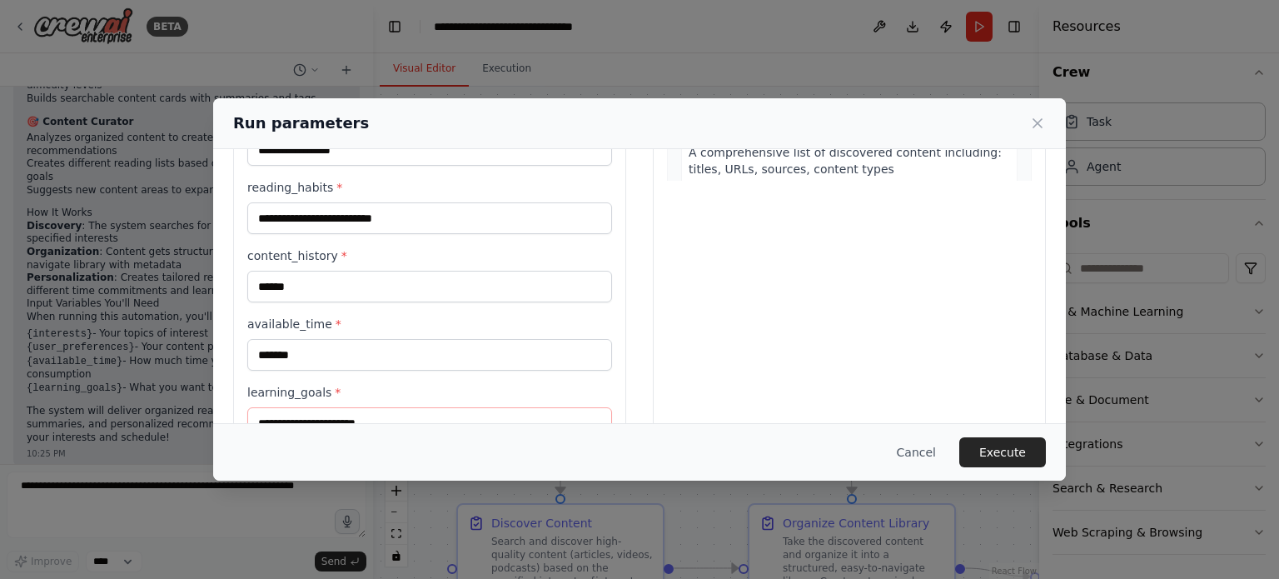
click at [666, 321] on div "Preview This is how your input parameters will be applied: 1 Discover Content D…" at bounding box center [849, 138] width 393 height 676
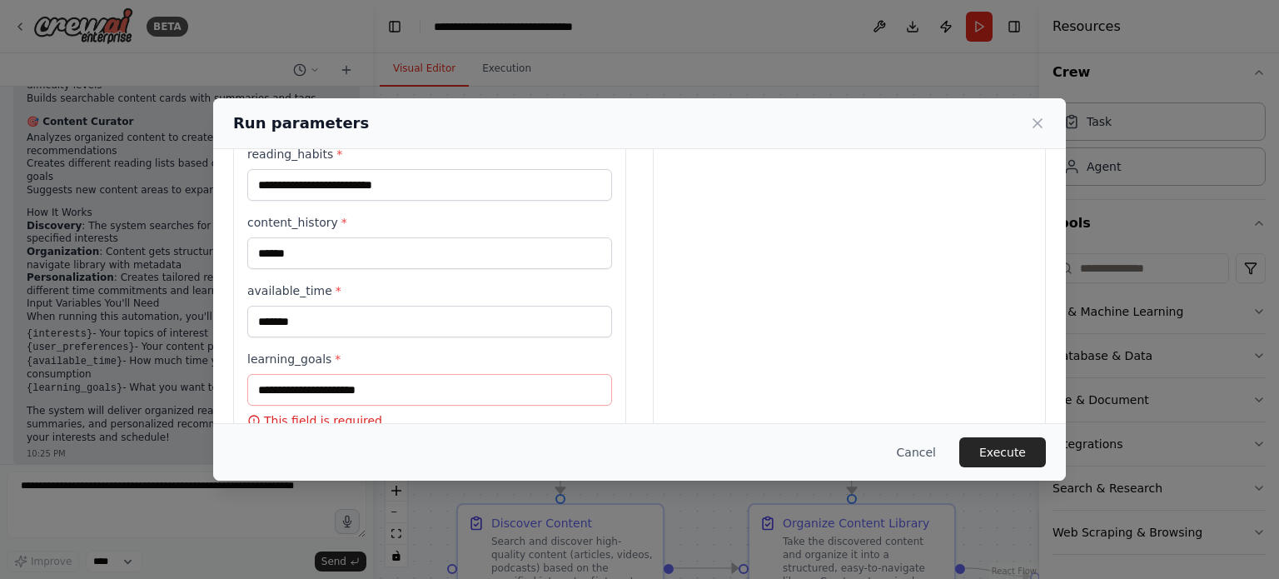
scroll to position [438, 0]
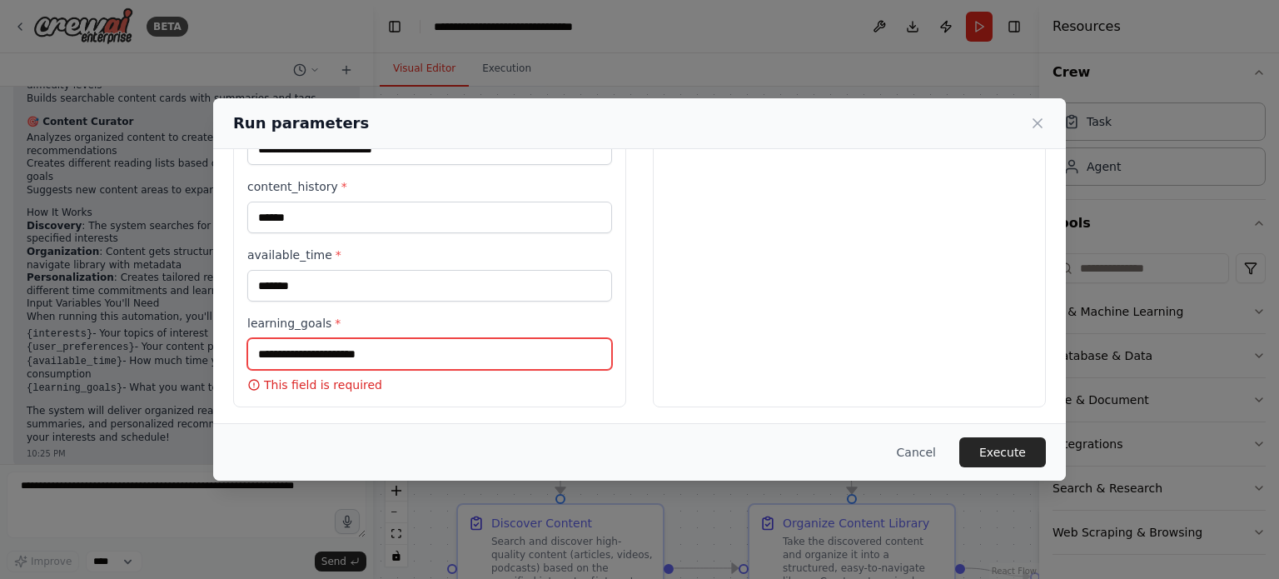
click at [451, 346] on input "learning_goals *" at bounding box center [429, 354] width 365 height 32
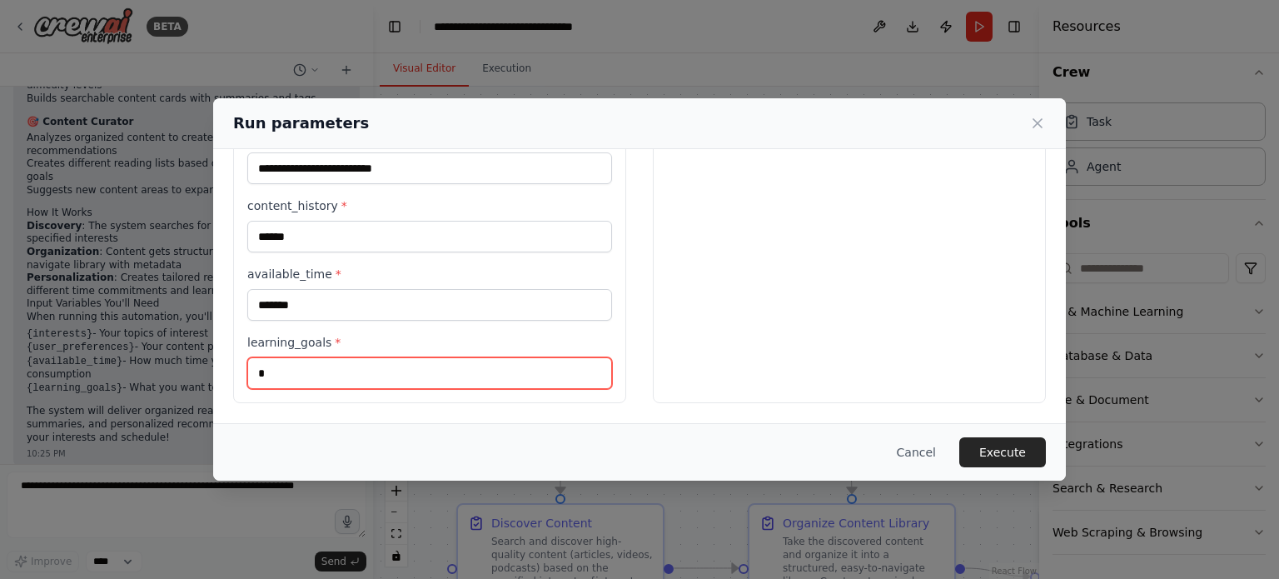
scroll to position [415, 0]
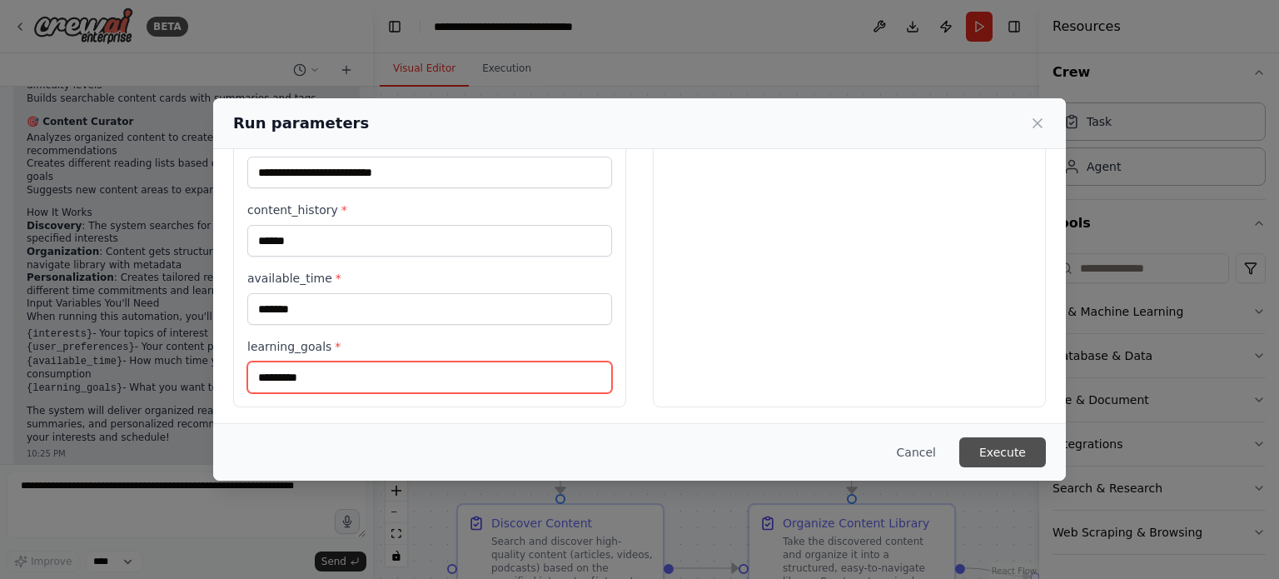
type input "*********"
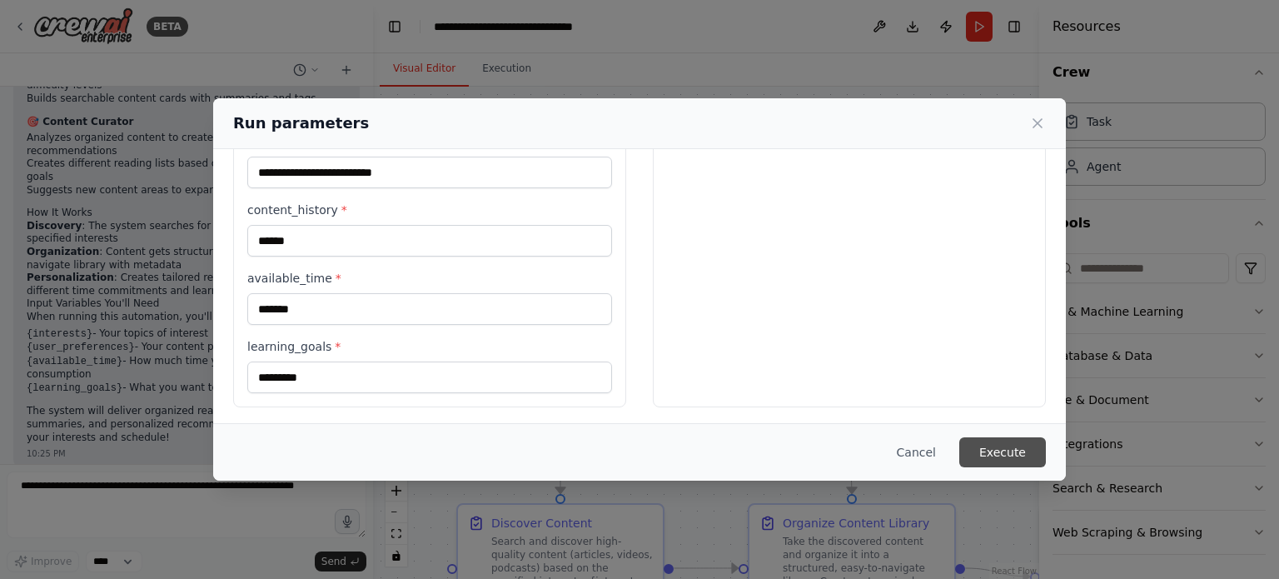
click at [1038, 446] on button "Execute" at bounding box center [1002, 452] width 87 height 30
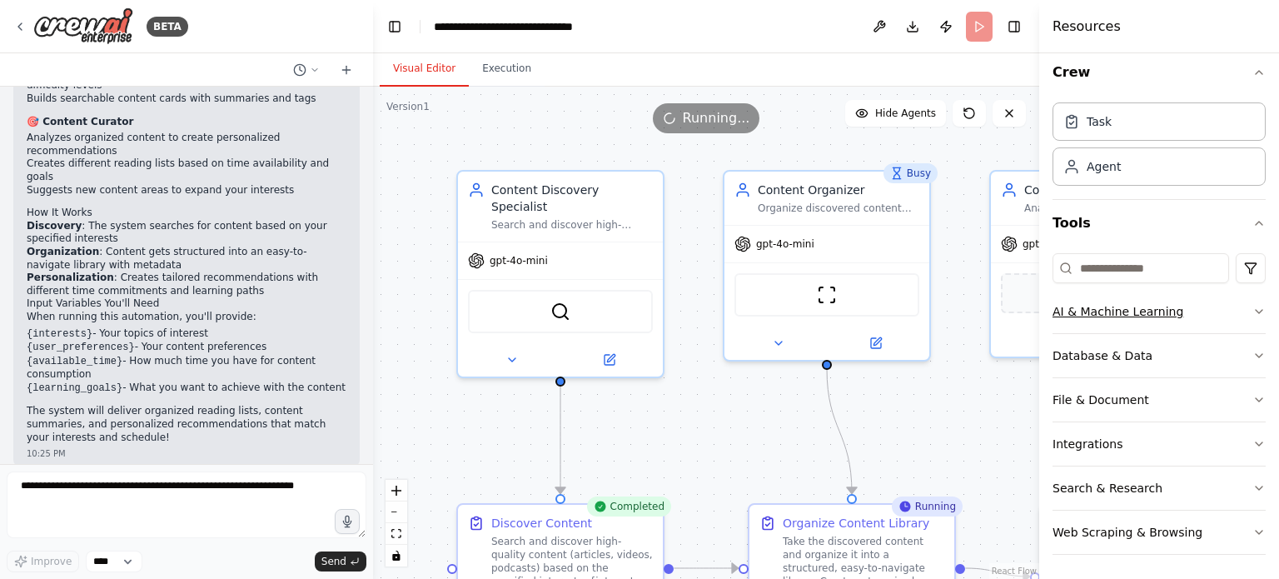
click at [1199, 310] on button "AI & Machine Learning" at bounding box center [1159, 311] width 213 height 43
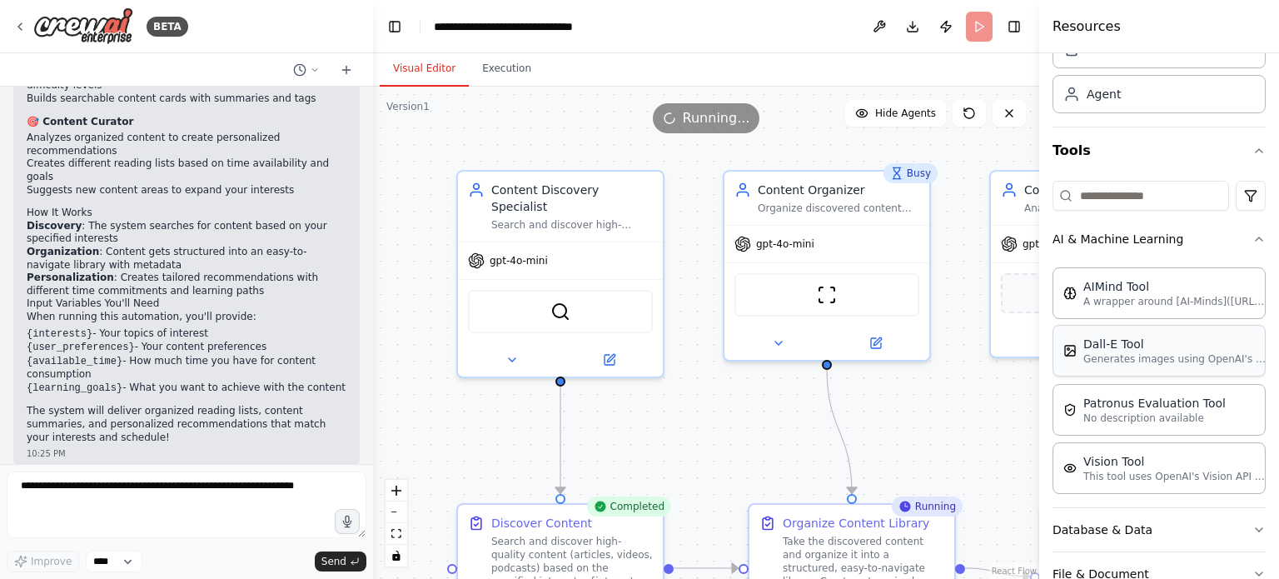
scroll to position [82, 0]
click at [1104, 92] on div "Agent" at bounding box center [1104, 95] width 34 height 17
click at [599, 239] on div "gpt-4o-mini" at bounding box center [560, 257] width 205 height 37
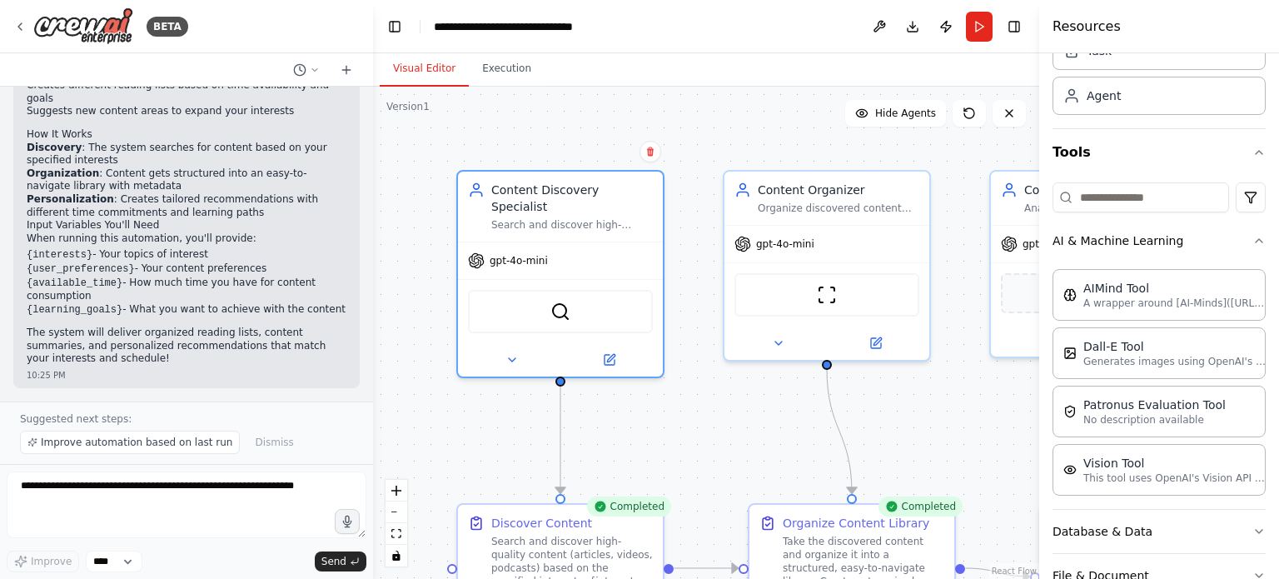
scroll to position [1256, 0]
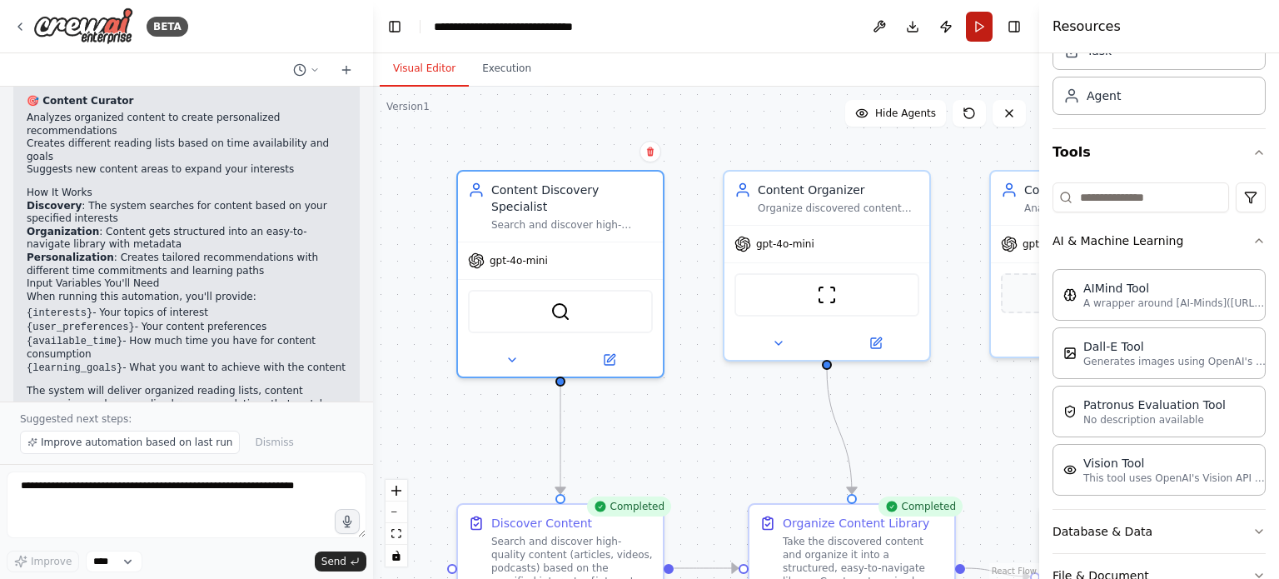
click at [973, 16] on button "Run" at bounding box center [979, 27] width 27 height 30
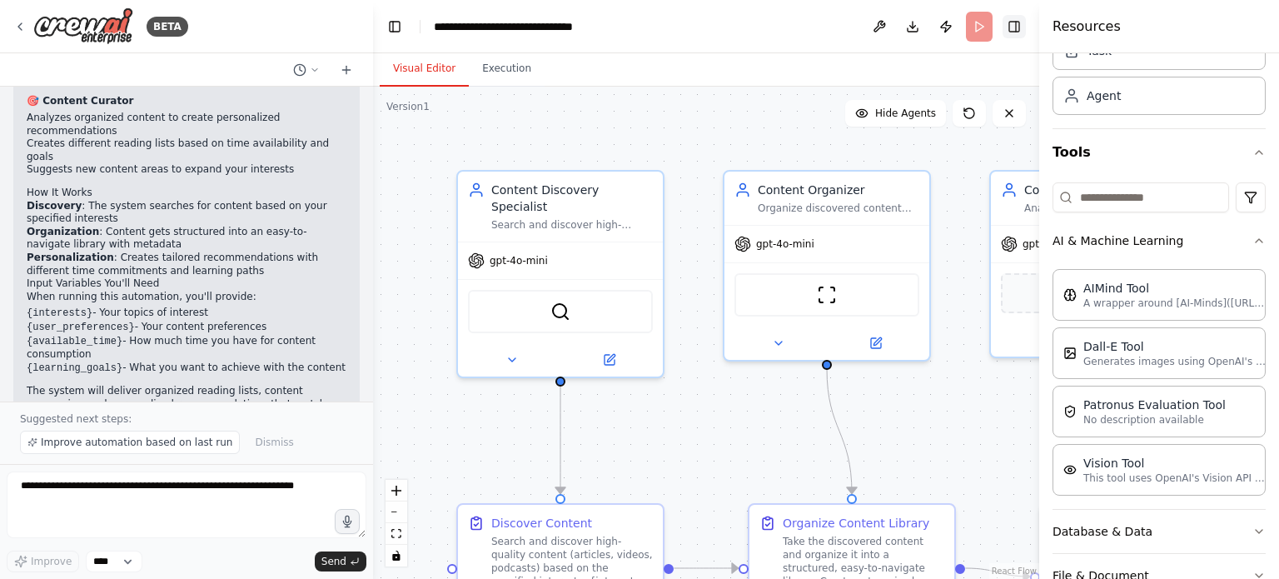
click at [1022, 27] on button "Toggle Right Sidebar" at bounding box center [1014, 26] width 23 height 23
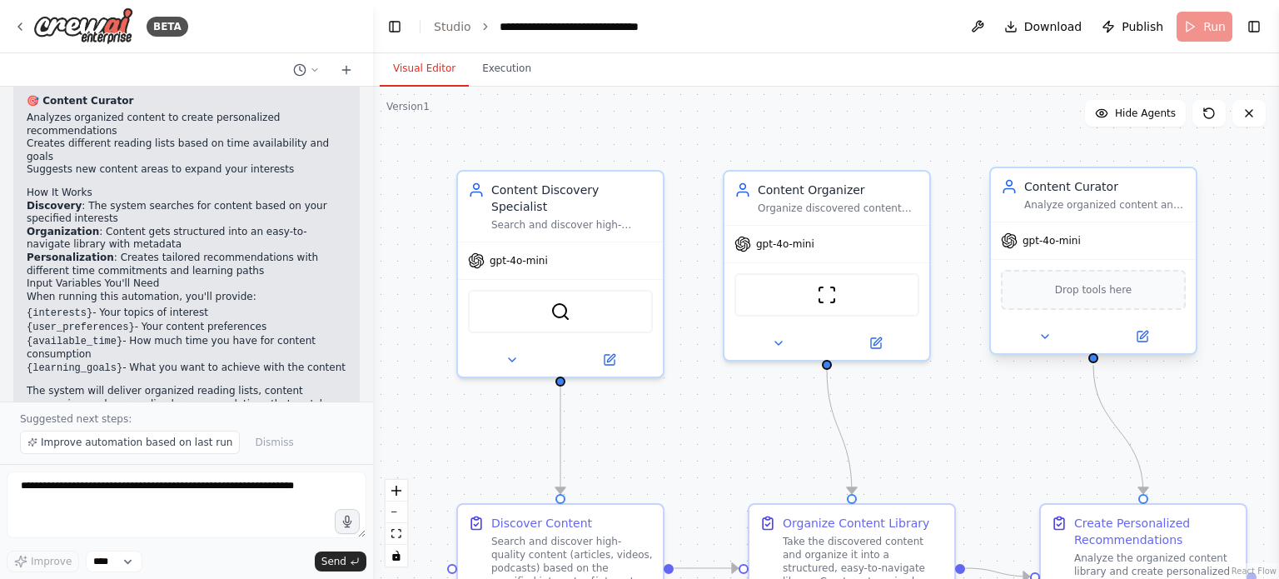
click at [1067, 289] on span "Drop tools here" at bounding box center [1093, 289] width 77 height 17
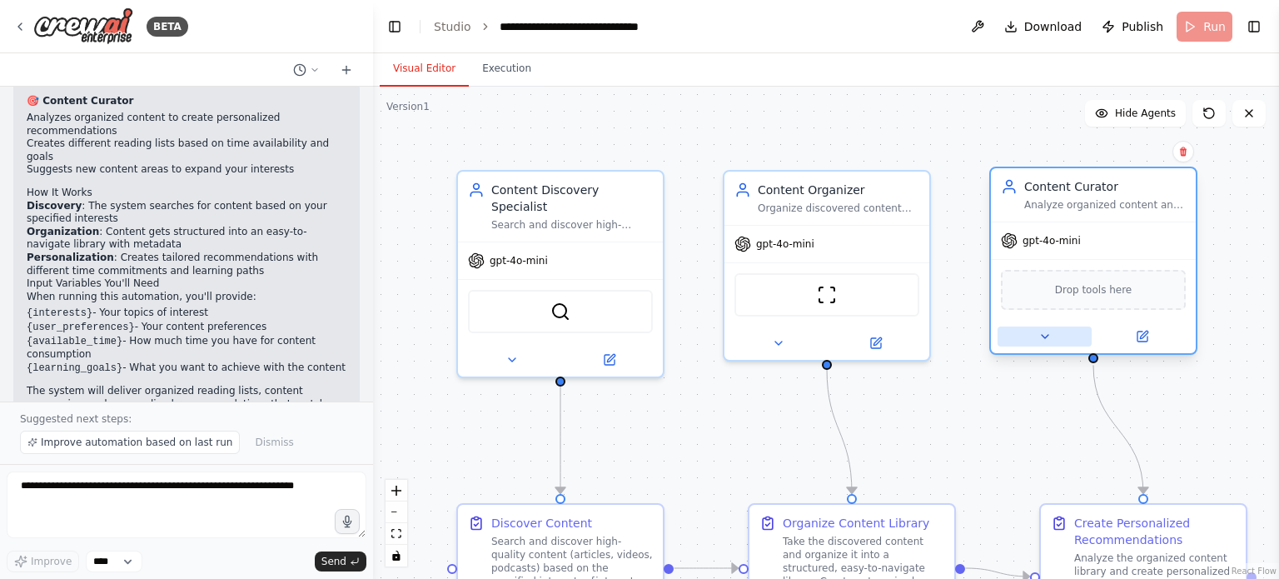
click at [1060, 340] on button at bounding box center [1045, 336] width 94 height 20
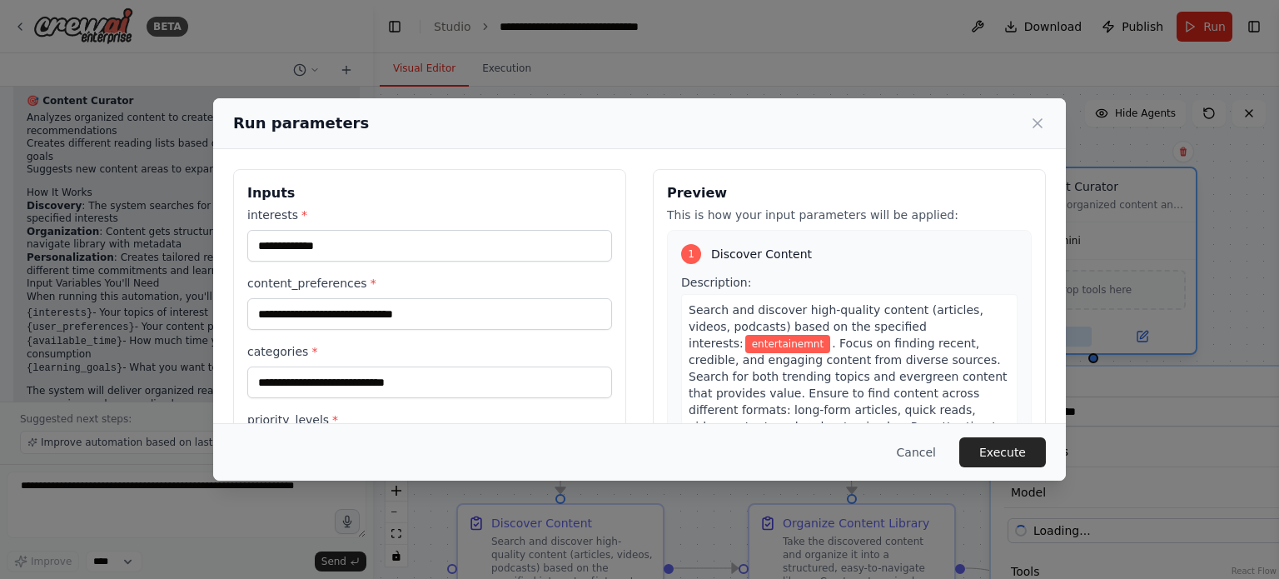
scroll to position [239, 0]
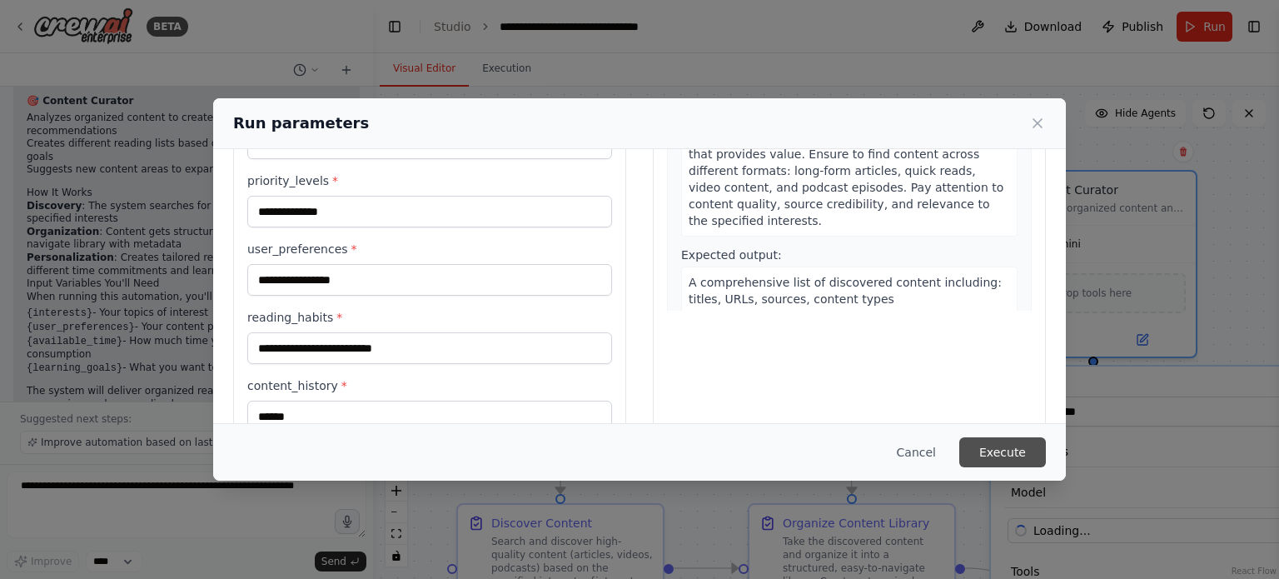
click at [1000, 453] on button "Execute" at bounding box center [1002, 452] width 87 height 30
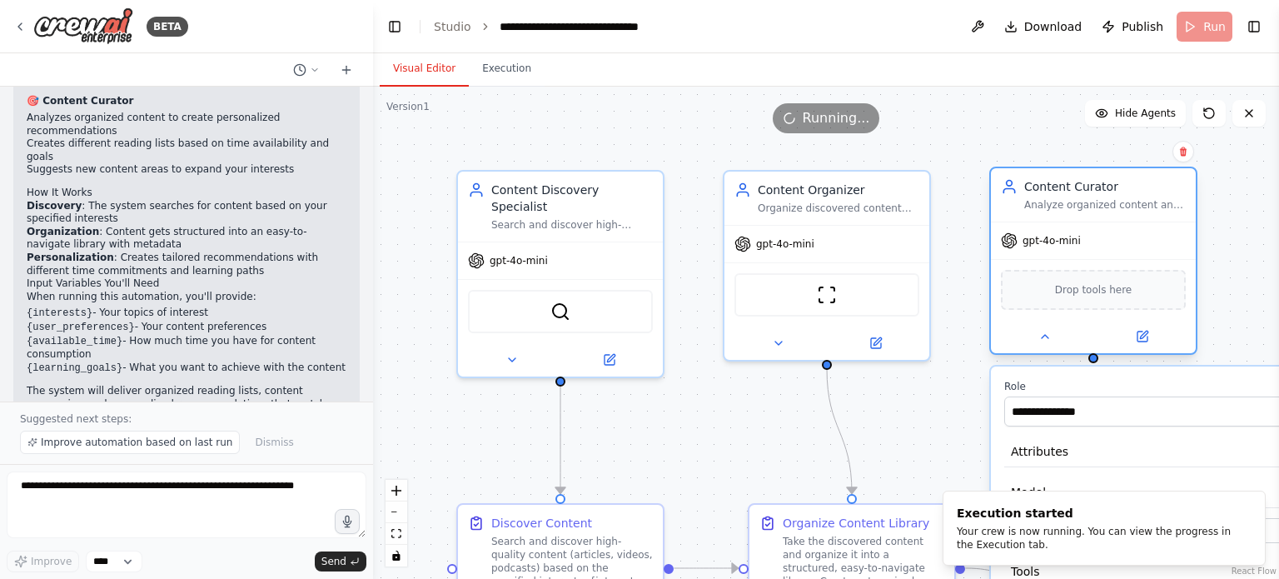
click at [1039, 349] on div at bounding box center [1093, 336] width 205 height 33
click at [1037, 339] on button at bounding box center [1045, 336] width 94 height 20
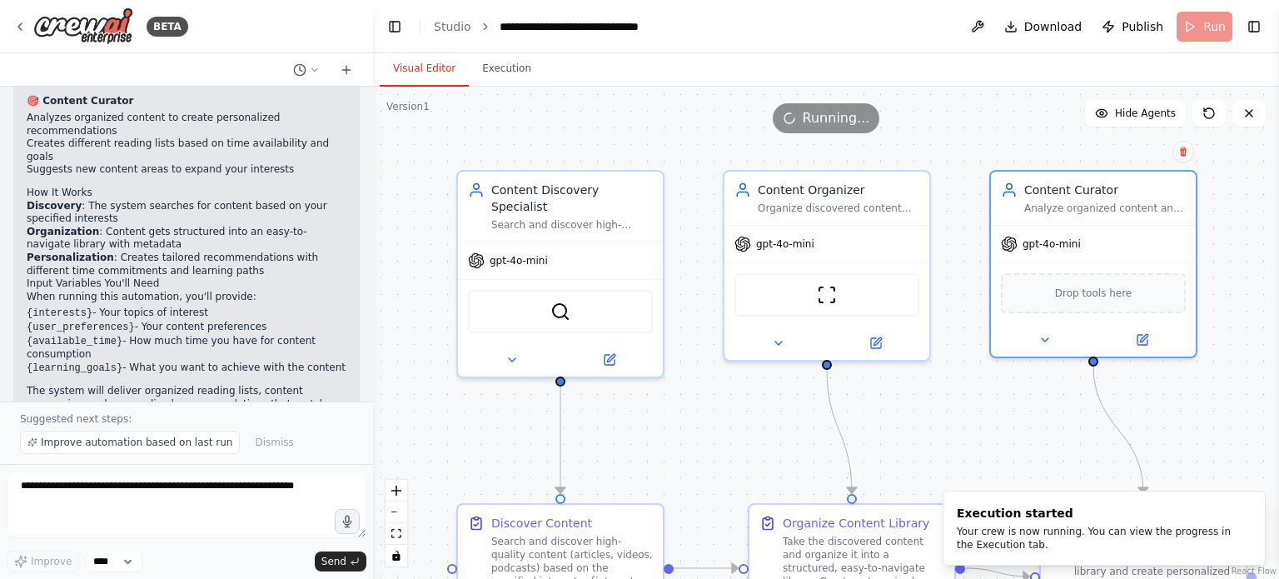
click at [950, 396] on div ".deletable-edge-delete-btn { width: 20px; height: 20px; border: 0px solid #ffff…" at bounding box center [826, 333] width 906 height 492
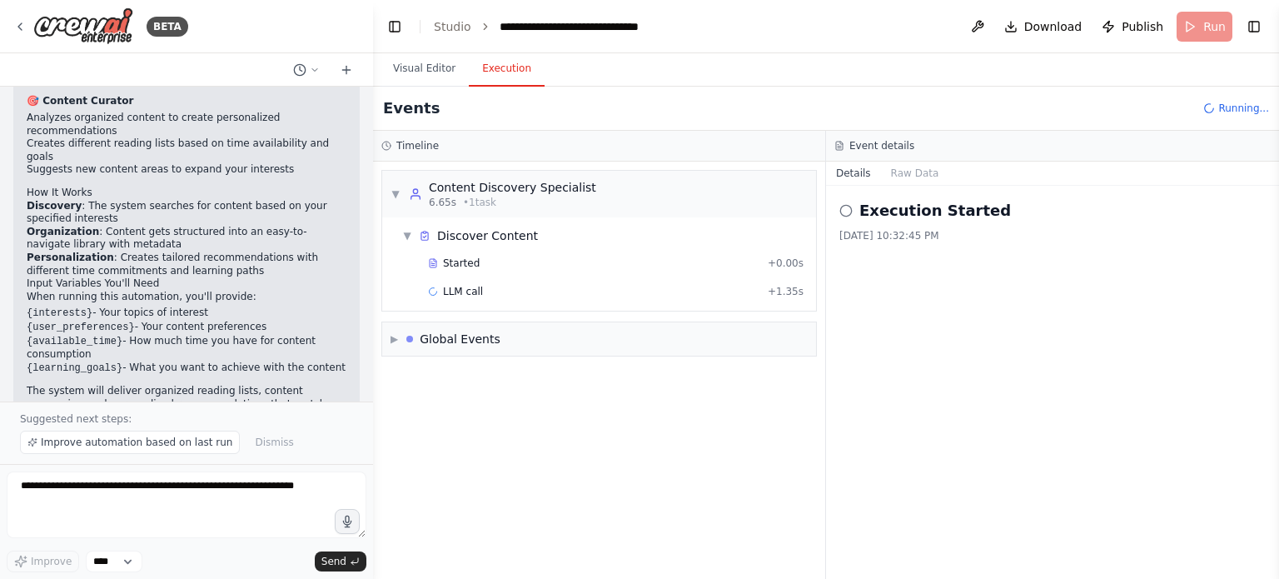
click at [500, 63] on button "Execution" at bounding box center [507, 69] width 76 height 35
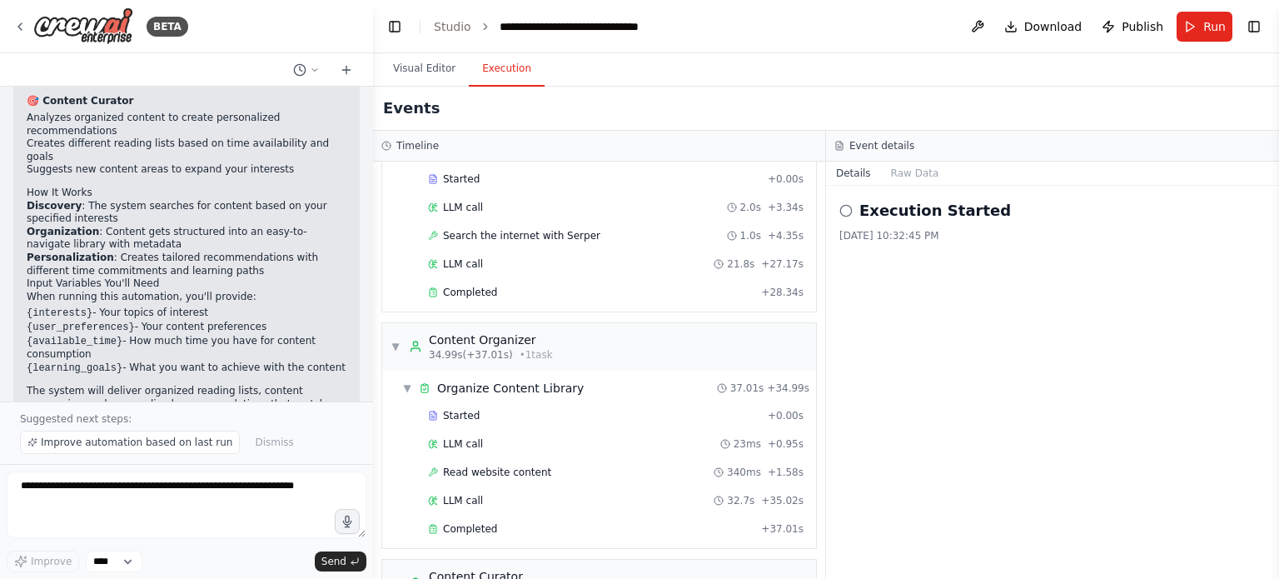
scroll to position [291, 0]
